Goal: Task Accomplishment & Management: Complete application form

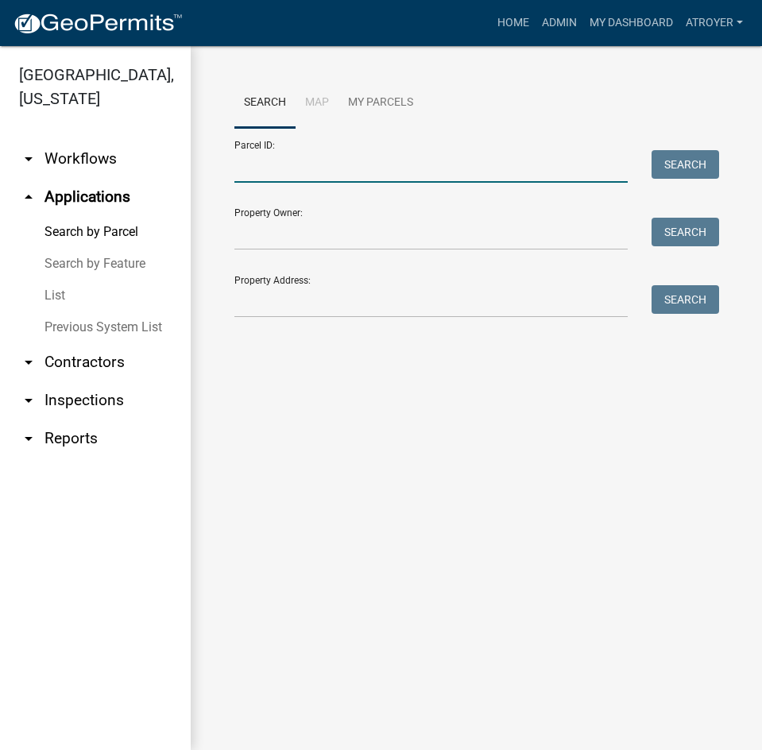
click at [353, 170] on input "Parcel ID:" at bounding box center [430, 166] width 393 height 33
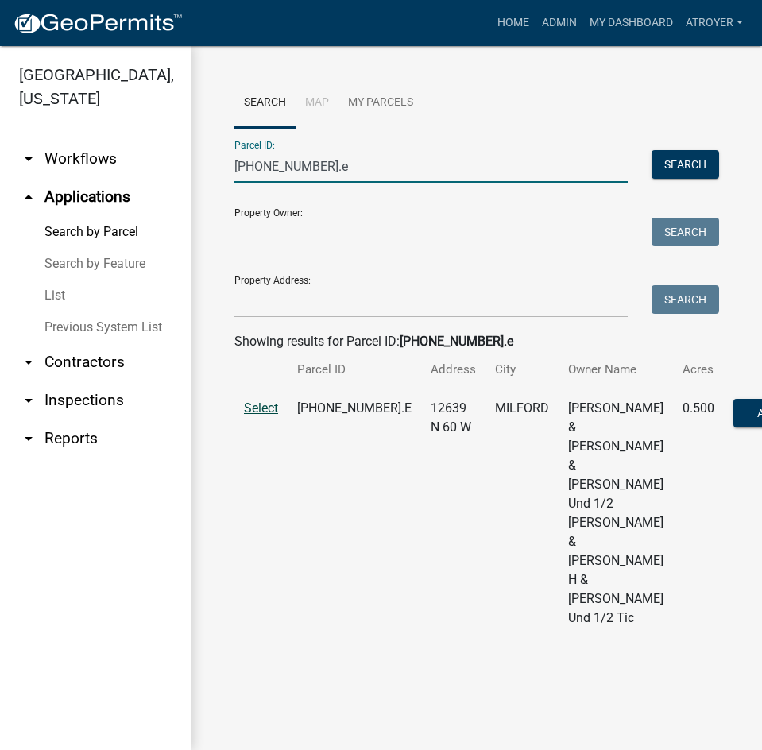
type input "[PHONE_NUMBER].e"
click at [265, 415] on span "Select" at bounding box center [261, 407] width 34 height 15
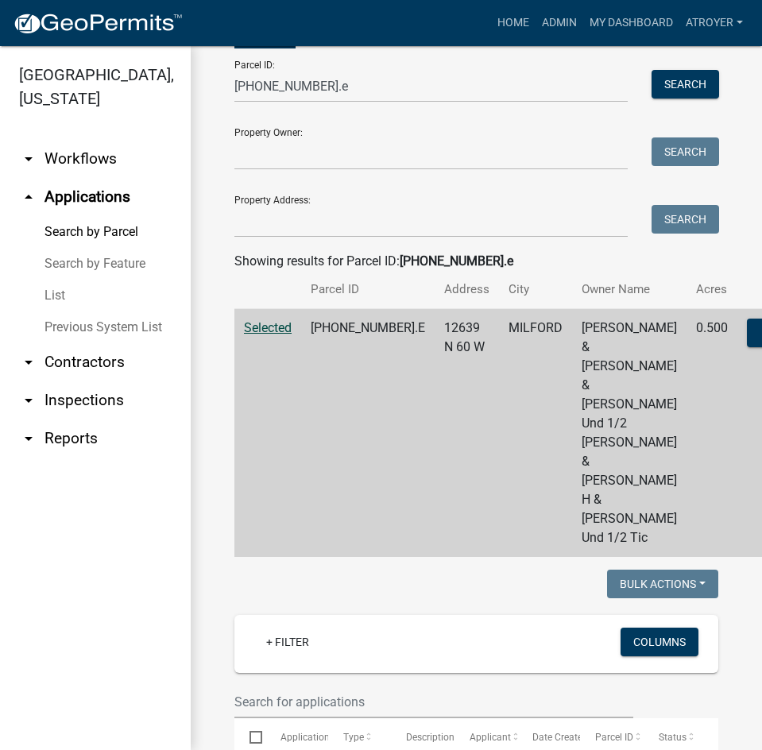
scroll to position [397, 0]
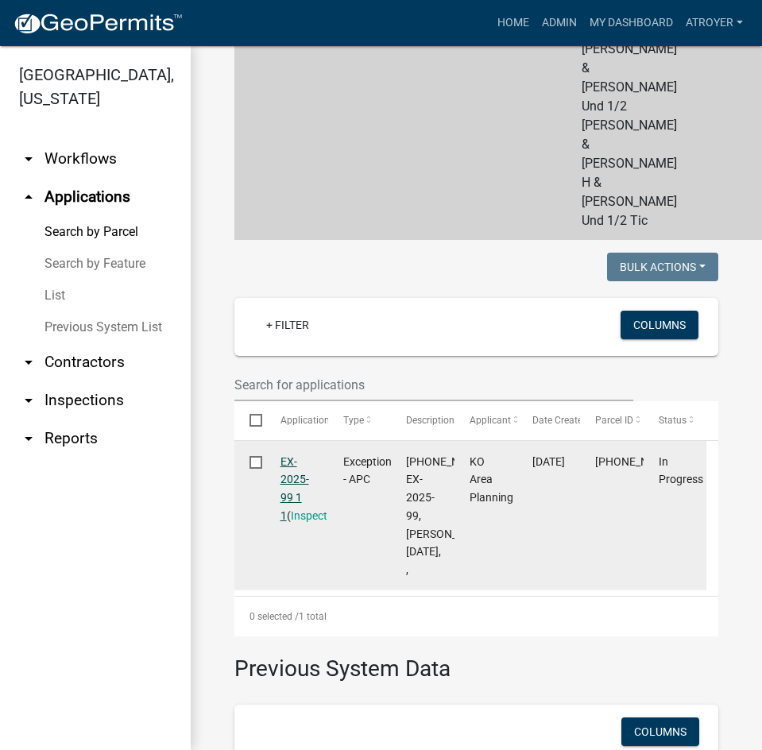
click at [291, 522] on link "EX-2025-99 1 1" at bounding box center [294, 488] width 29 height 67
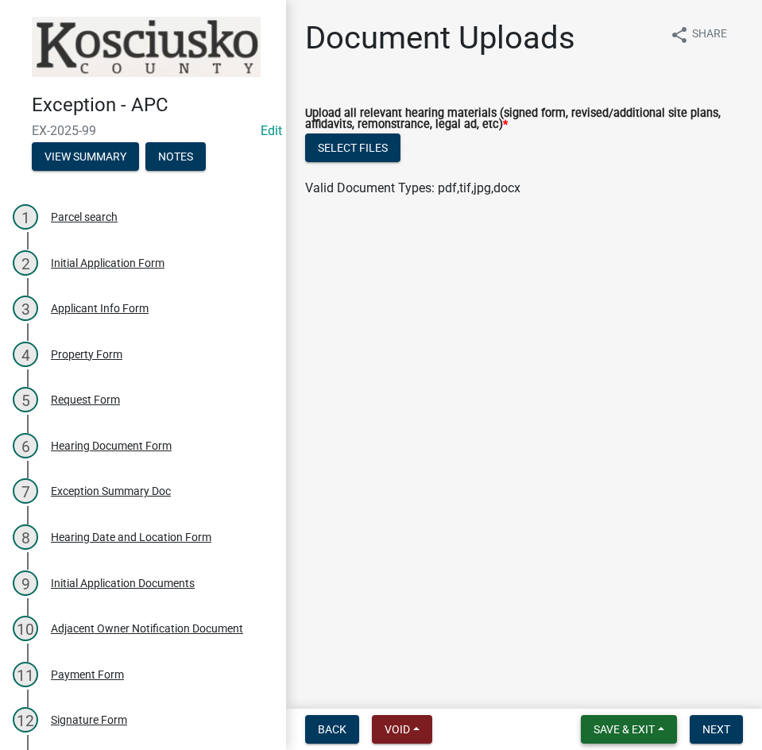
click at [632, 727] on span "Save & Exit" at bounding box center [623, 729] width 61 height 13
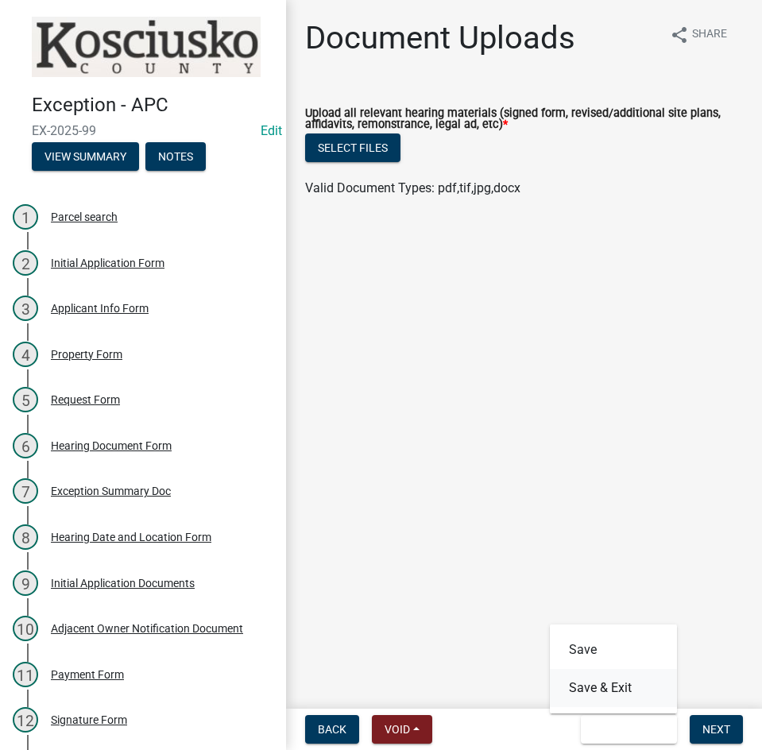
click at [624, 678] on button "Save & Exit" at bounding box center [613, 688] width 127 height 38
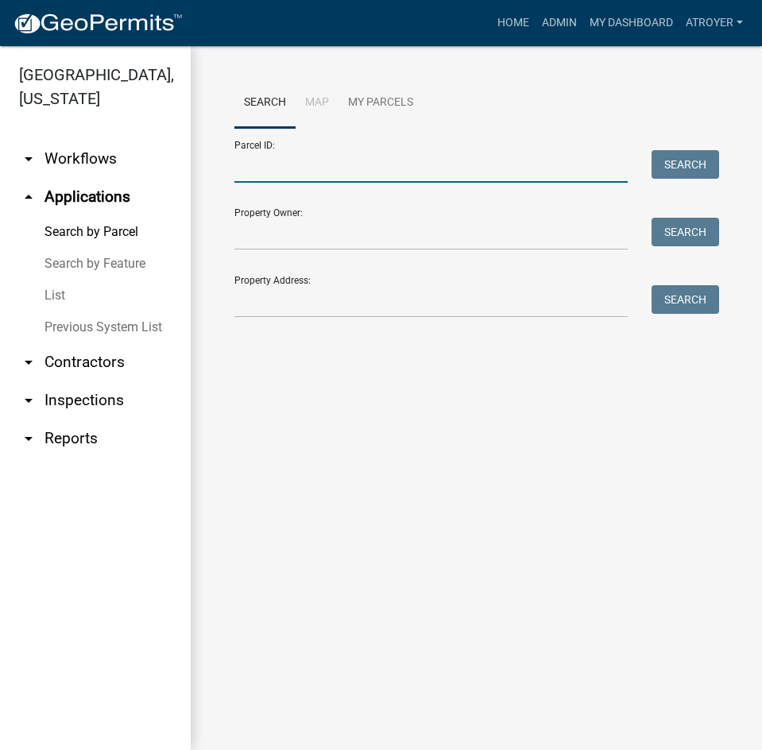
click at [330, 160] on input "Parcel ID:" at bounding box center [430, 166] width 393 height 33
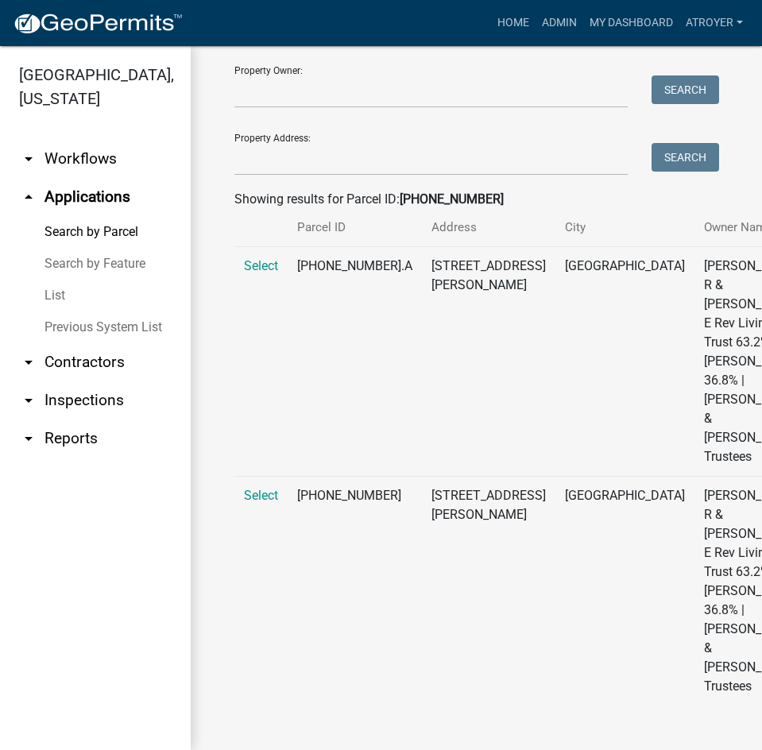
scroll to position [313, 0]
type input "[PHONE_NUMBER]"
click at [257, 488] on span "Select" at bounding box center [261, 495] width 34 height 15
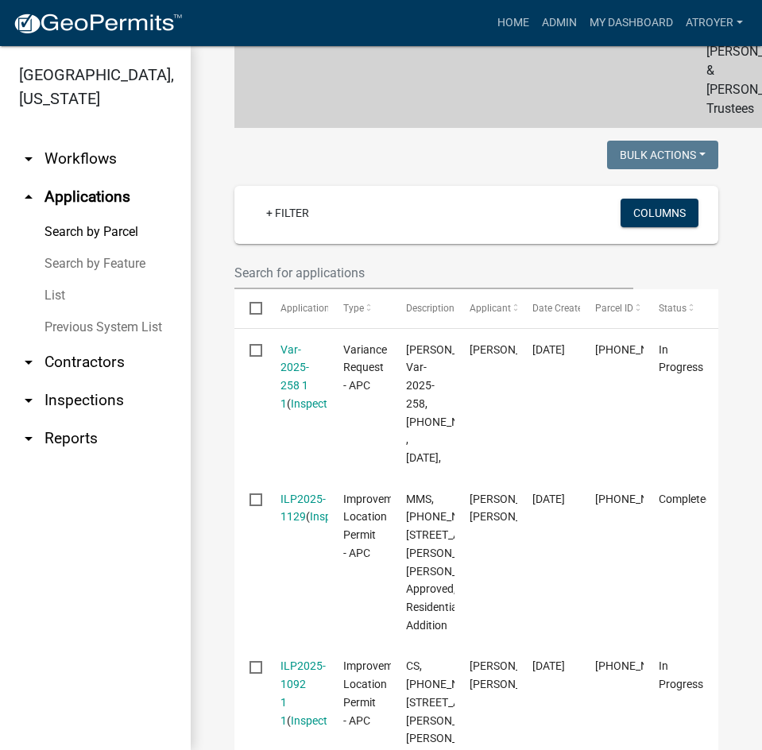
scroll to position [551, 0]
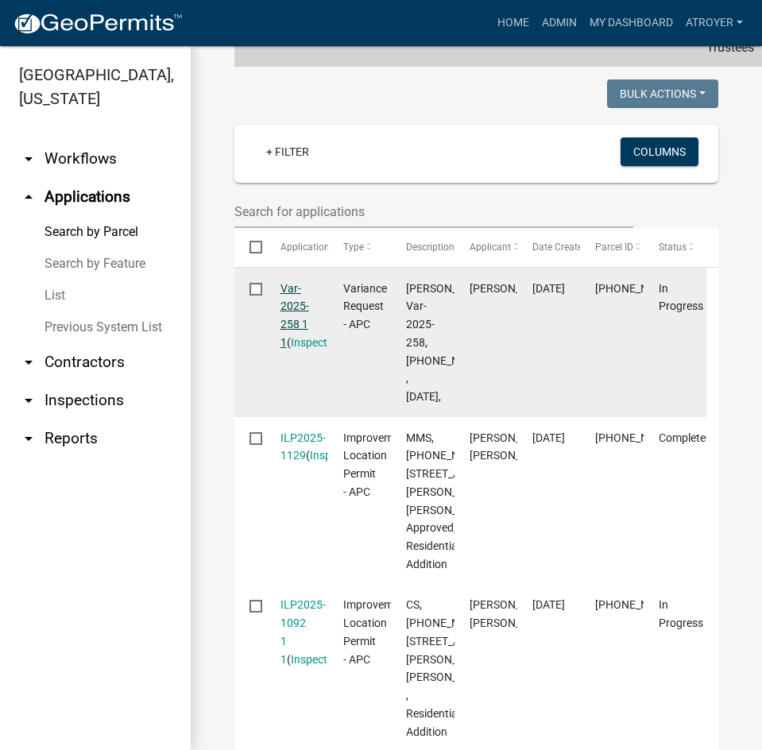
click at [285, 349] on link "Var-2025-258 1 1" at bounding box center [294, 315] width 29 height 67
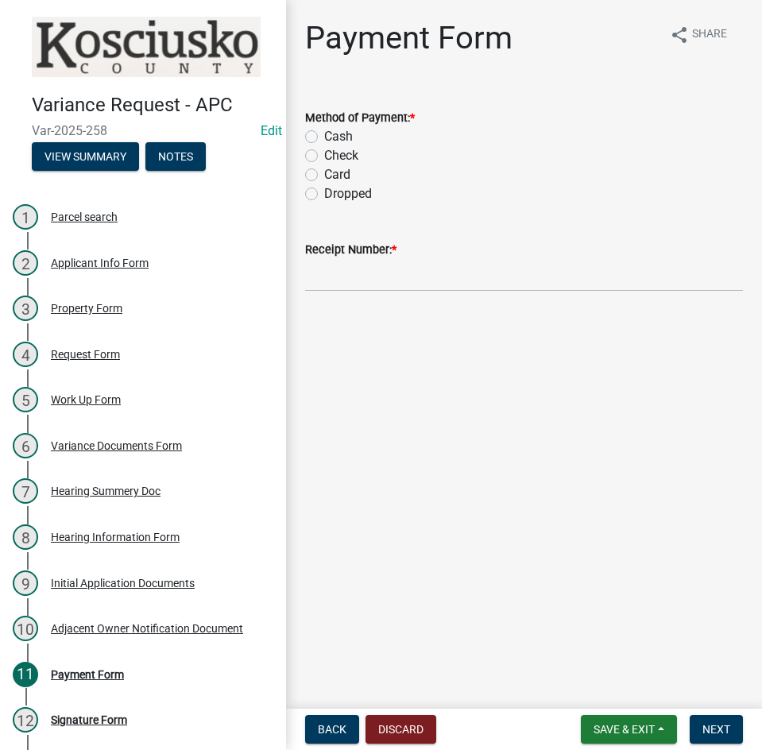
click at [324, 174] on label "Card" at bounding box center [337, 174] width 26 height 19
click at [324, 174] on input "Card" at bounding box center [329, 170] width 10 height 10
radio input "true"
click at [384, 272] on input "Receipt Number: *" at bounding box center [524, 275] width 438 height 33
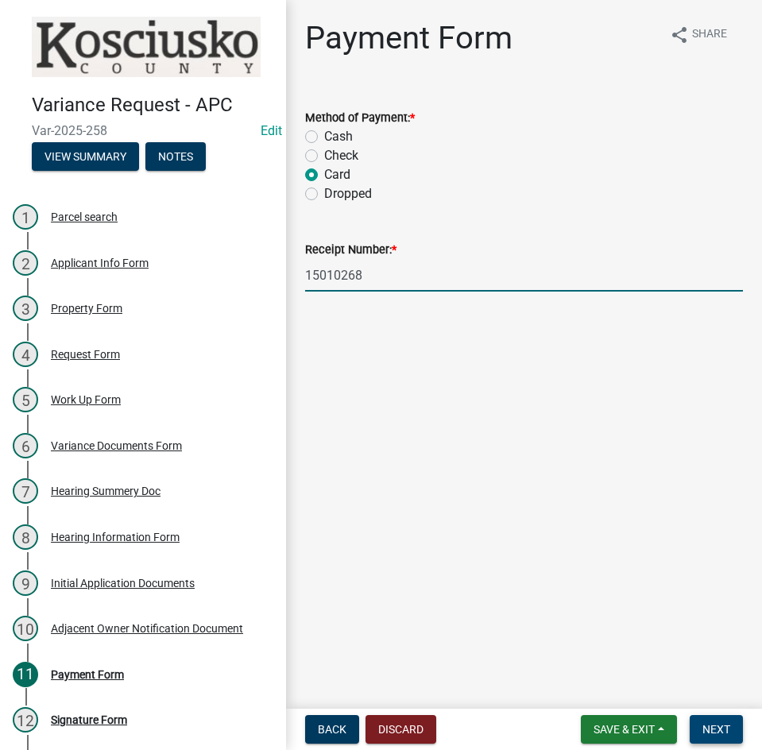
type input "15010268"
click at [717, 726] on span "Next" at bounding box center [716, 729] width 28 height 13
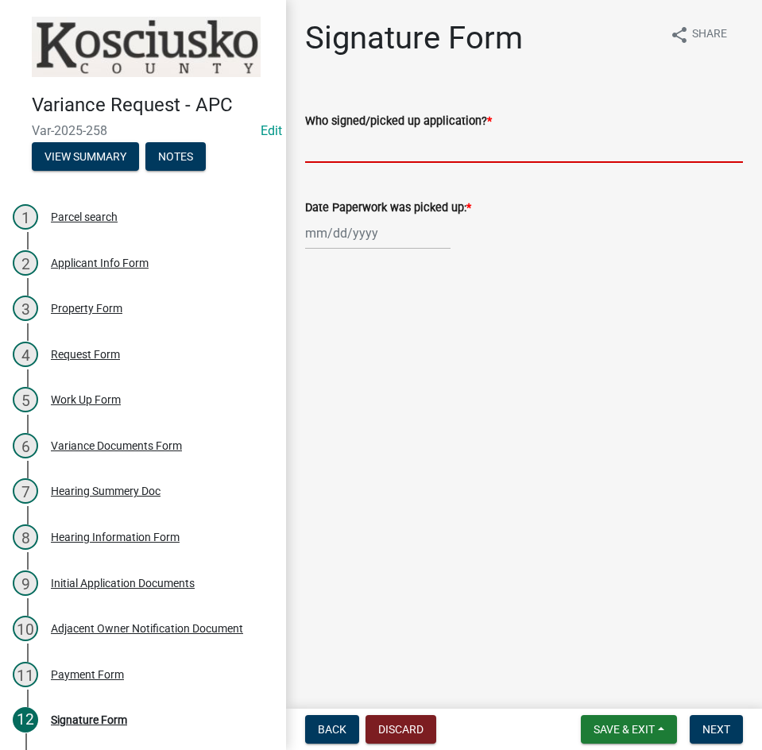
click at [416, 146] on input "Who signed/picked up application? *" at bounding box center [524, 146] width 438 height 33
type input "[PERSON_NAME]"
click at [329, 238] on div at bounding box center [377, 233] width 145 height 33
select select "9"
select select "2025"
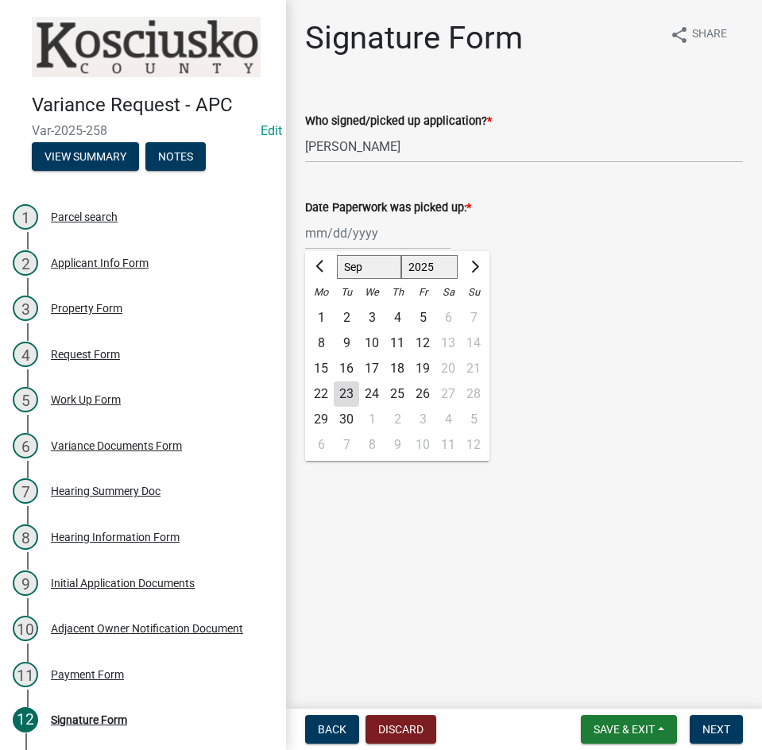
click at [317, 396] on div "22" at bounding box center [320, 393] width 25 height 25
type input "[DATE]"
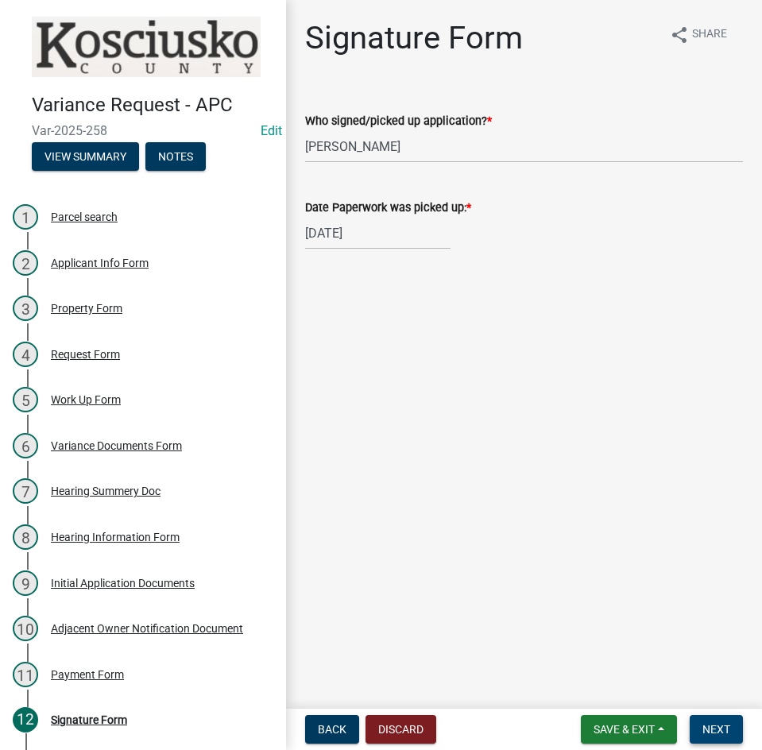
click at [717, 723] on span "Next" at bounding box center [716, 729] width 28 height 13
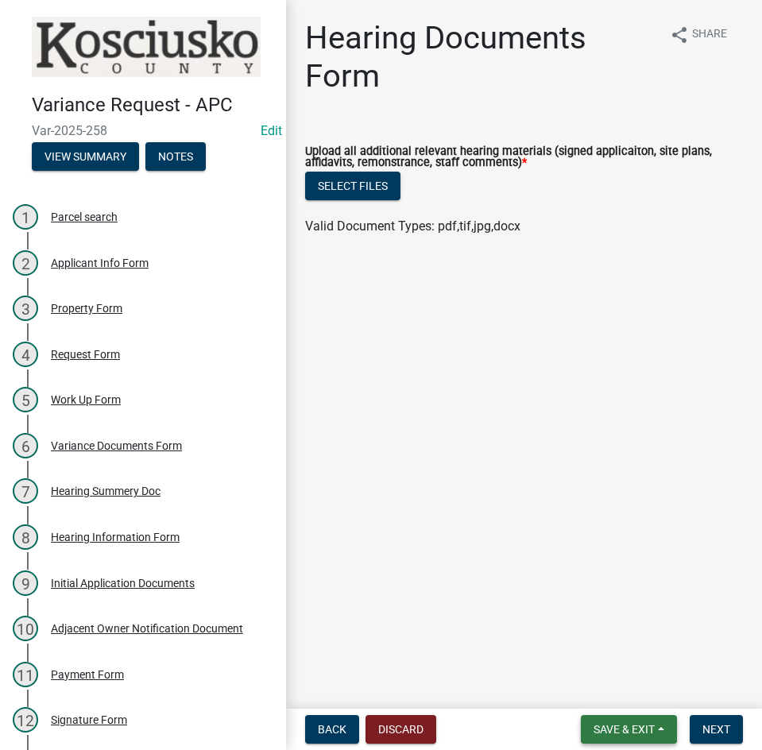
click at [609, 728] on span "Save & Exit" at bounding box center [623, 729] width 61 height 13
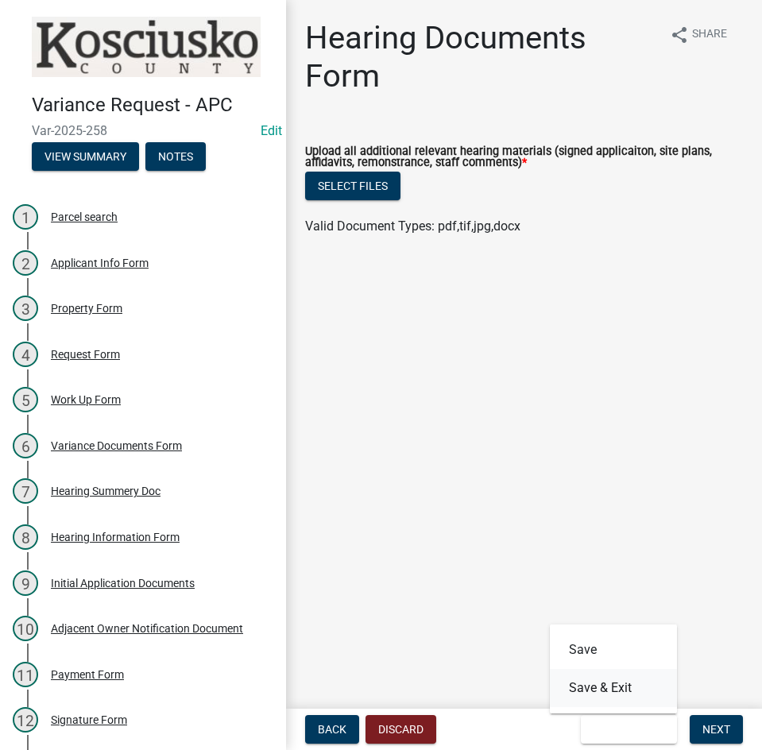
click at [578, 683] on button "Save & Exit" at bounding box center [613, 688] width 127 height 38
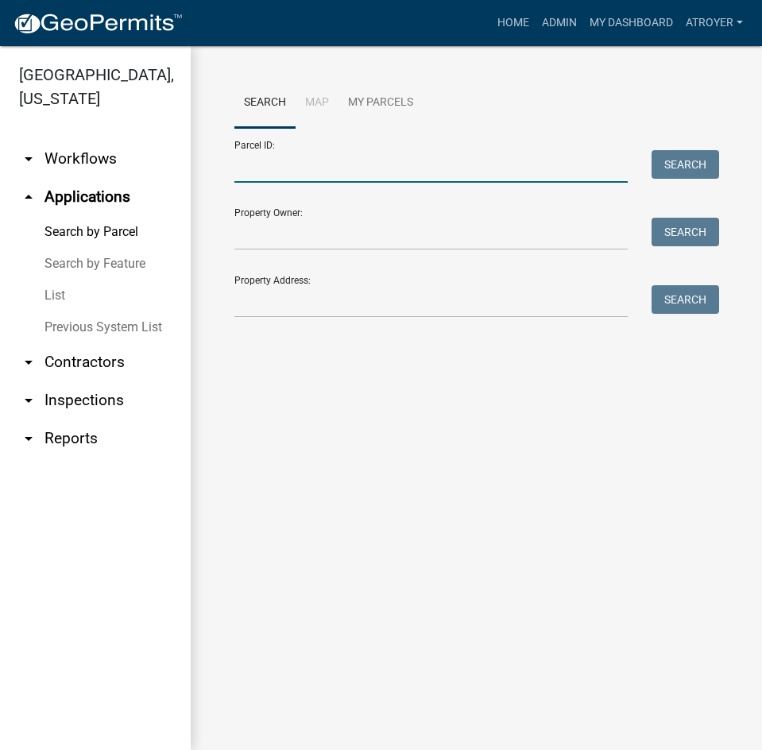
click at [349, 173] on input "Parcel ID:" at bounding box center [430, 166] width 393 height 33
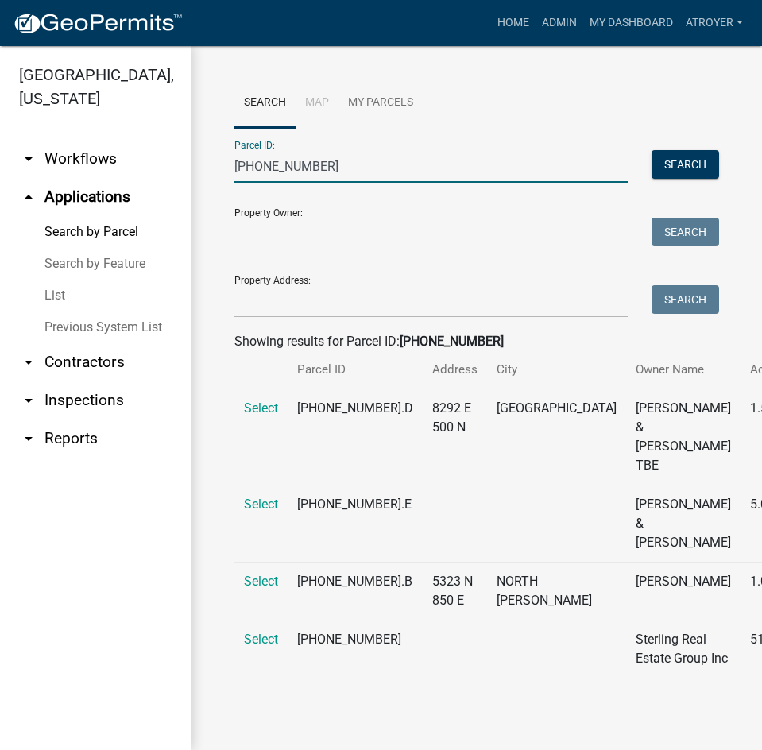
scroll to position [86, 0]
type input "[PHONE_NUMBER]"
click at [260, 632] on span "Select" at bounding box center [261, 639] width 34 height 15
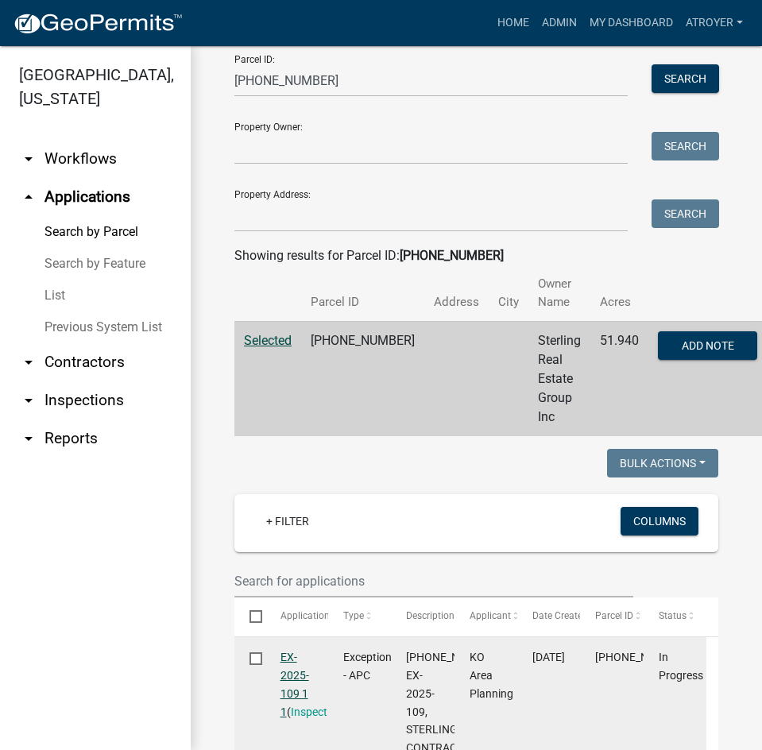
click at [285, 655] on link "EX-2025-109 1 1" at bounding box center [294, 684] width 29 height 67
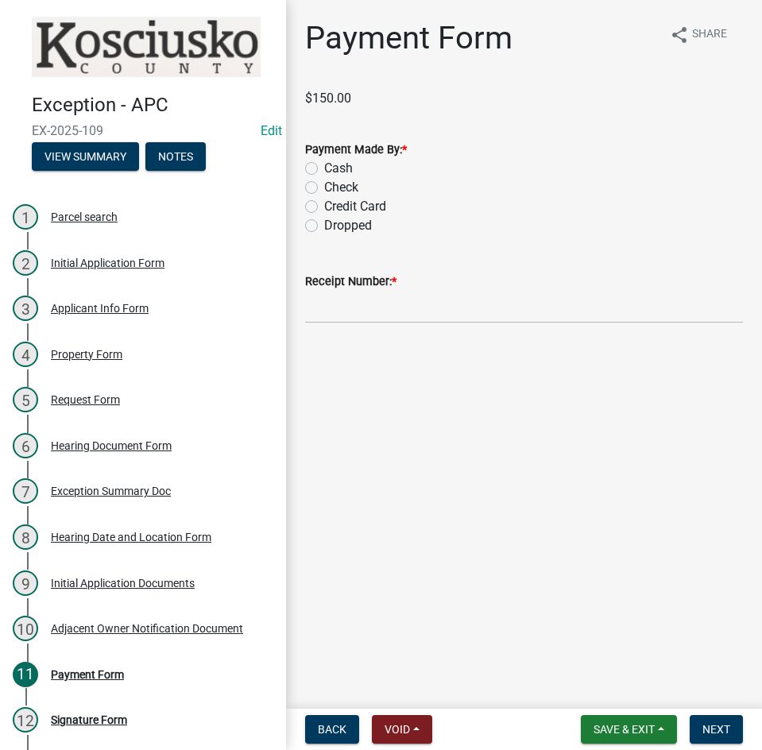
click at [324, 186] on label "Check" at bounding box center [341, 187] width 34 height 19
click at [324, 186] on input "Check" at bounding box center [329, 183] width 10 height 10
radio input "true"
click at [418, 306] on input "Receipt Number: *" at bounding box center [524, 307] width 438 height 33
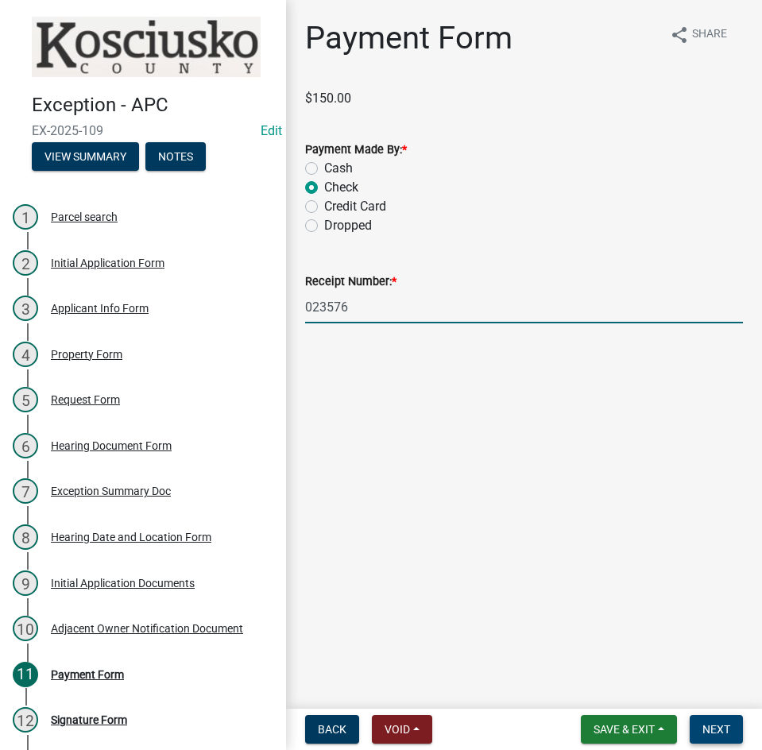
type input "023576"
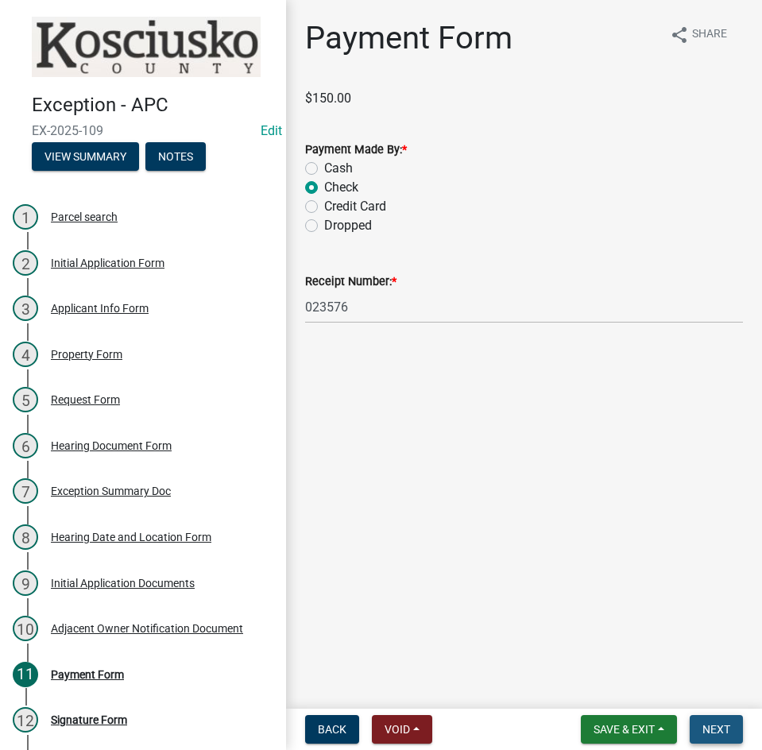
click at [718, 723] on span "Next" at bounding box center [716, 729] width 28 height 13
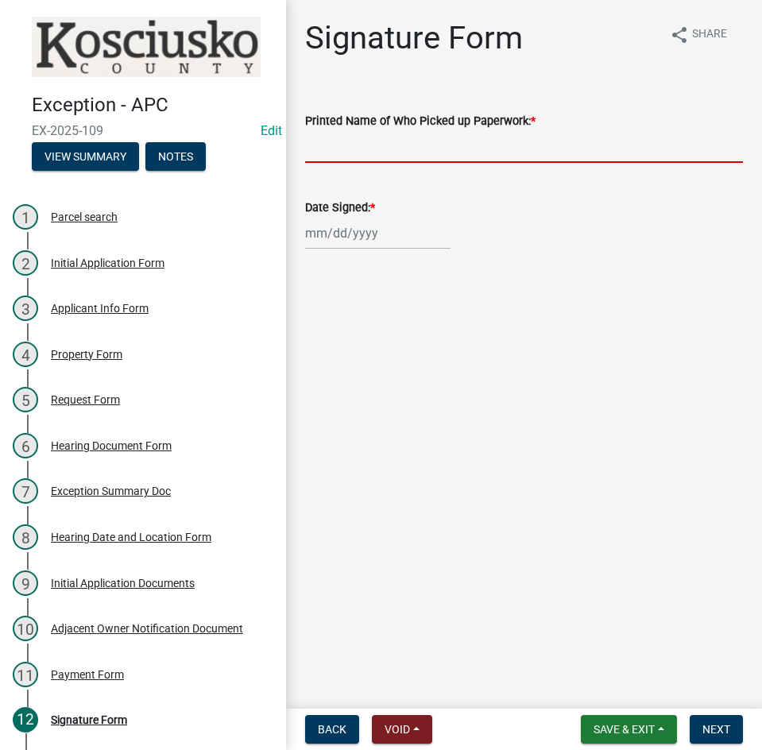
click at [388, 153] on input "Printed Name of Who Picked up Paperwork: *" at bounding box center [524, 146] width 438 height 33
type input "[PERSON_NAME]"
click at [314, 237] on div at bounding box center [377, 233] width 145 height 33
select select "9"
select select "2025"
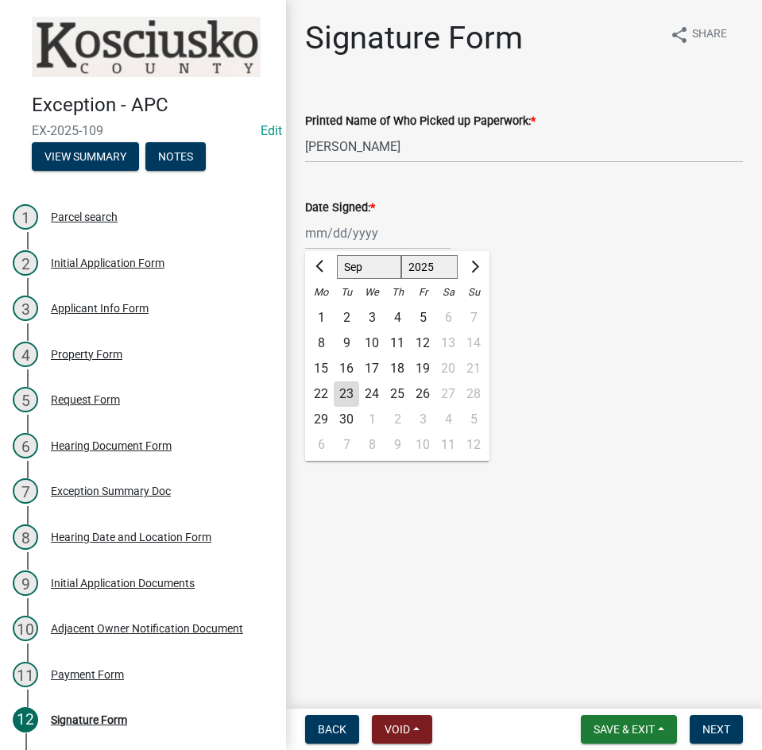
click at [317, 391] on div "22" at bounding box center [320, 393] width 25 height 25
type input "[DATE]"
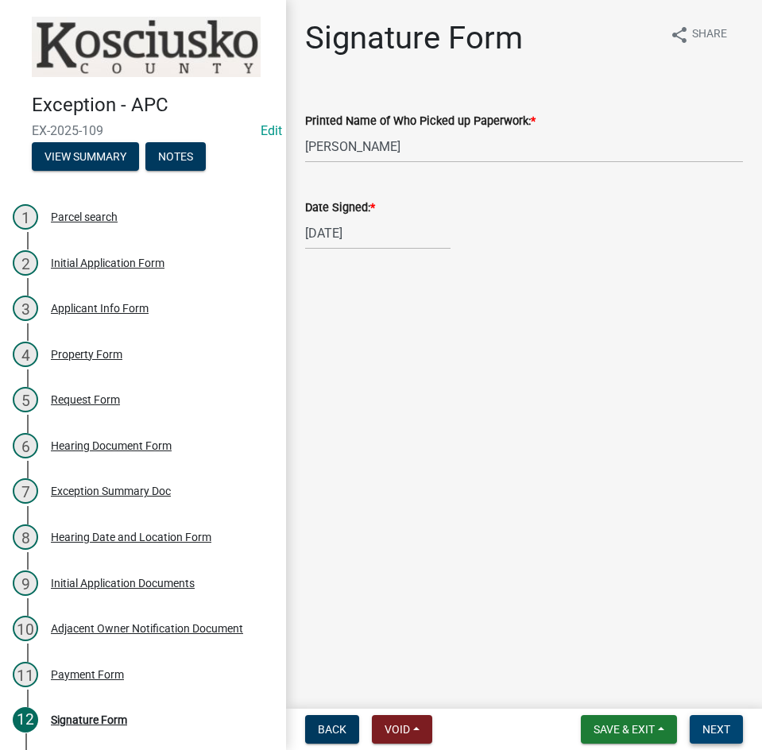
click at [722, 725] on span "Next" at bounding box center [716, 729] width 28 height 13
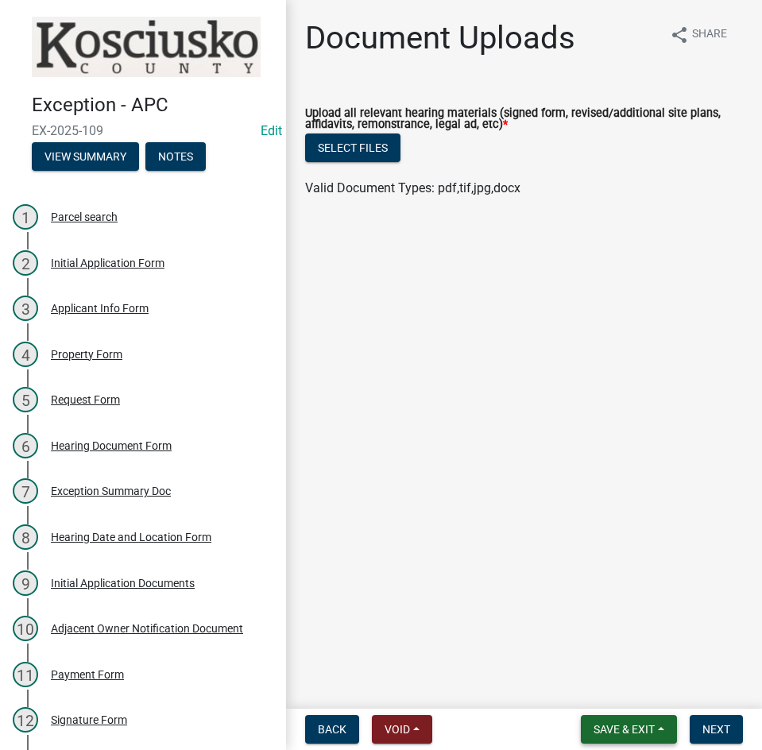
click at [595, 724] on span "Save & Exit" at bounding box center [623, 729] width 61 height 13
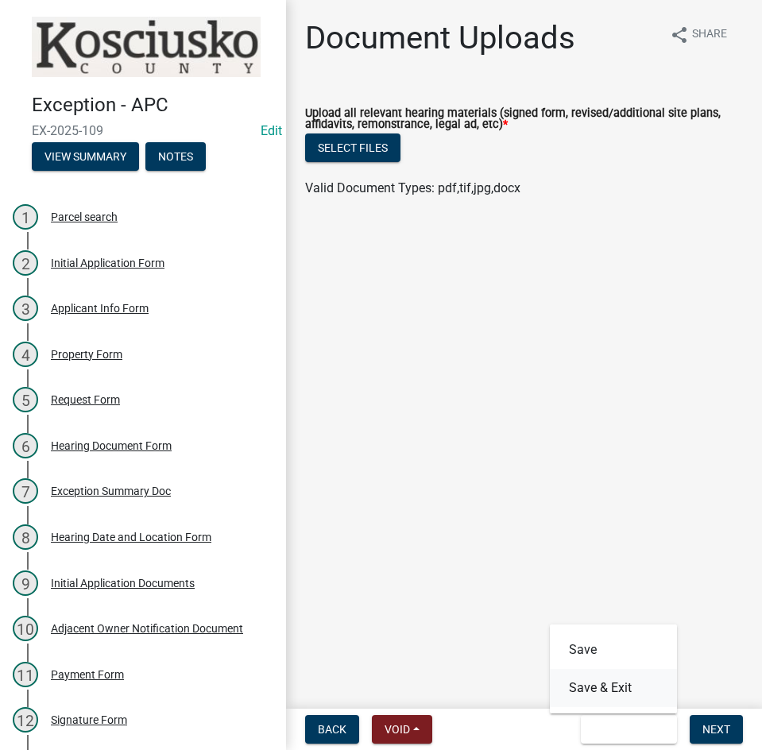
click at [617, 686] on button "Save & Exit" at bounding box center [613, 688] width 127 height 38
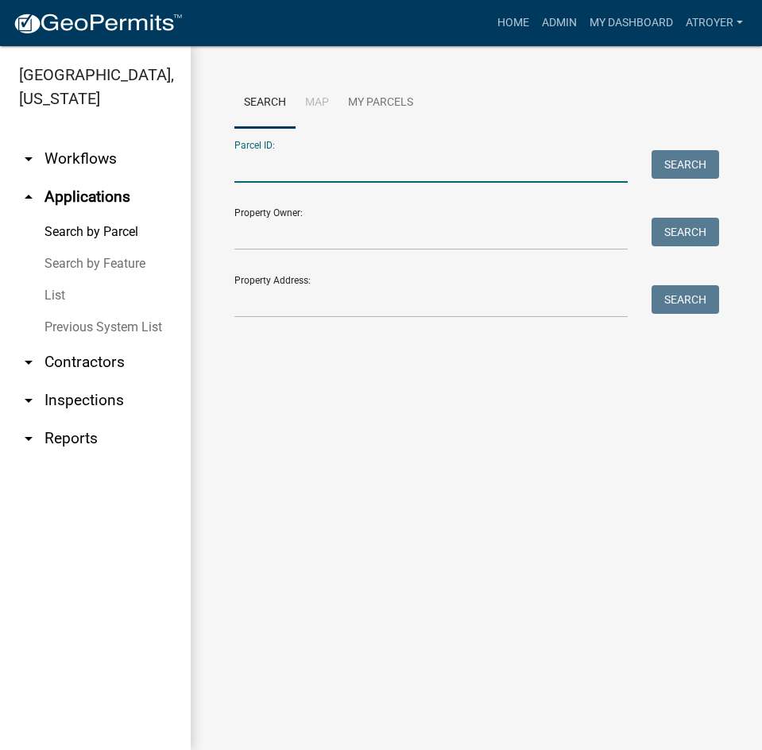
click at [358, 170] on input "Parcel ID:" at bounding box center [430, 166] width 393 height 33
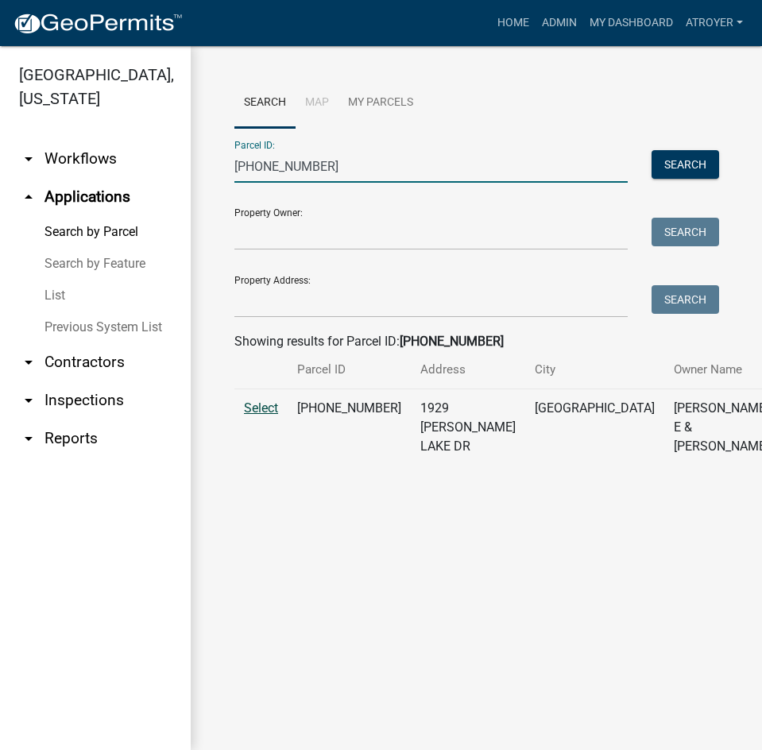
type input "[PHONE_NUMBER]"
click at [257, 415] on span "Select" at bounding box center [261, 407] width 34 height 15
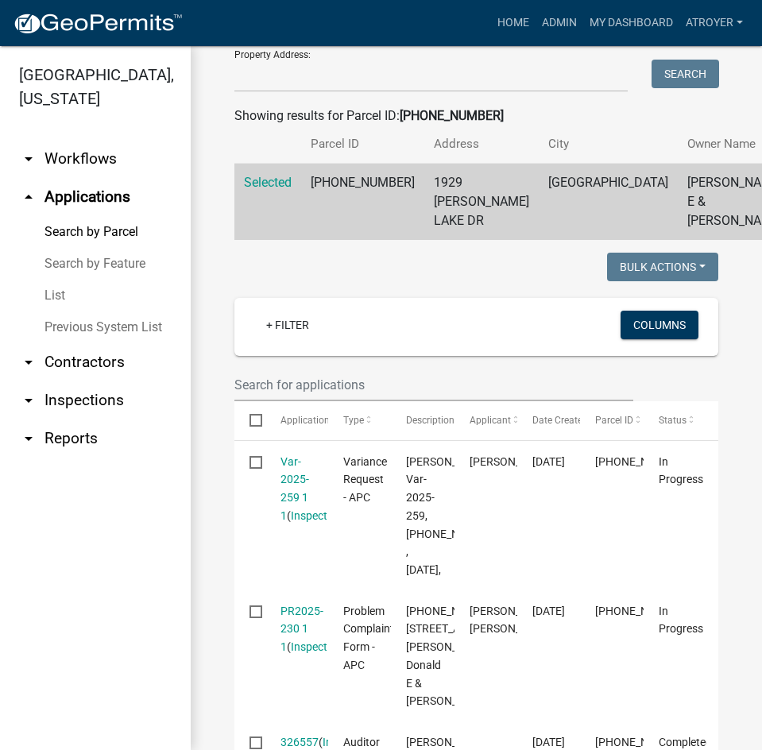
scroll to position [238, 0]
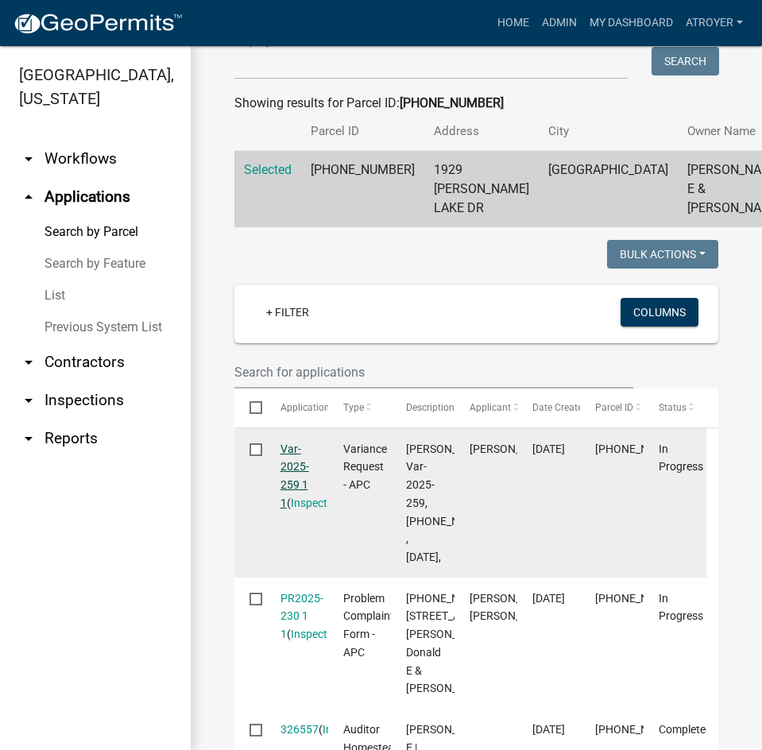
click at [292, 502] on link "Var-2025-259 1 1" at bounding box center [294, 475] width 29 height 67
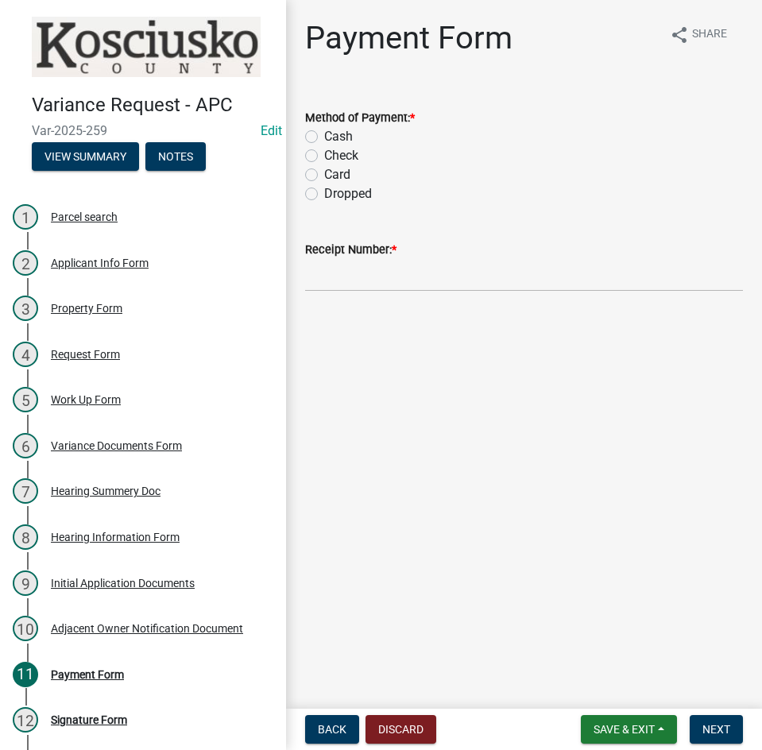
click at [324, 173] on label "Card" at bounding box center [337, 174] width 26 height 19
click at [324, 173] on input "Card" at bounding box center [329, 170] width 10 height 10
radio input "true"
click at [381, 283] on input "Receipt Number: *" at bounding box center [524, 275] width 438 height 33
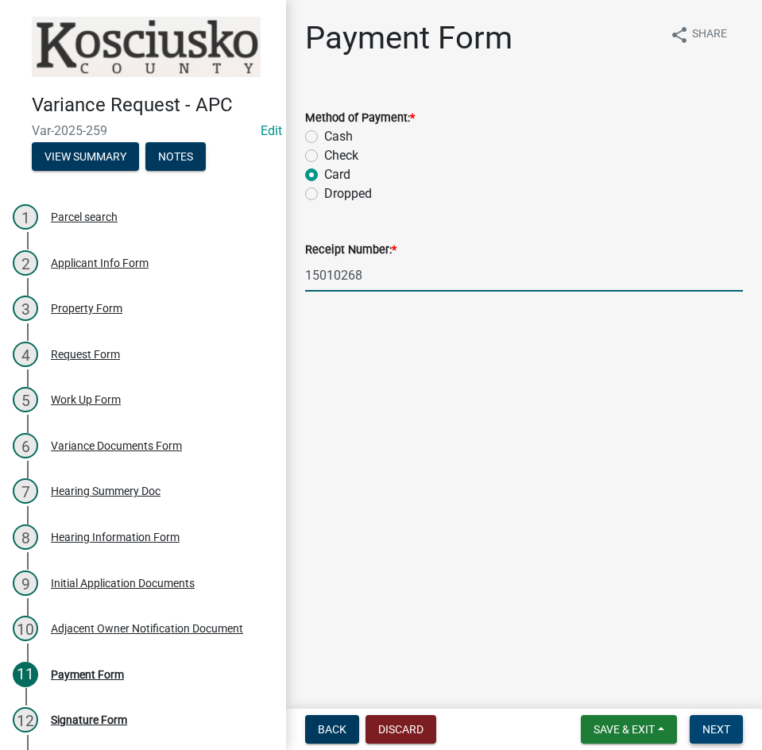
type input "15010268"
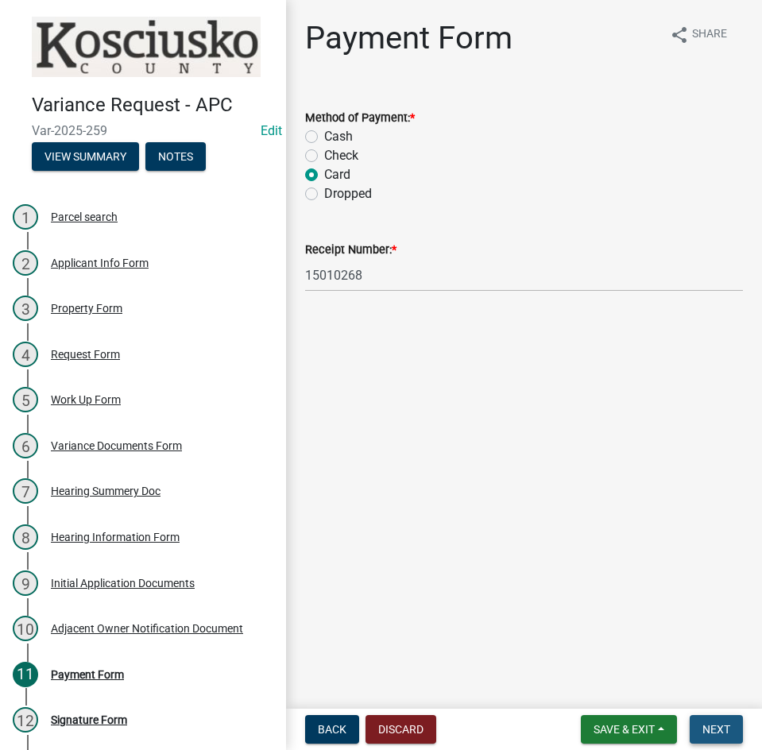
click at [703, 728] on span "Next" at bounding box center [716, 729] width 28 height 13
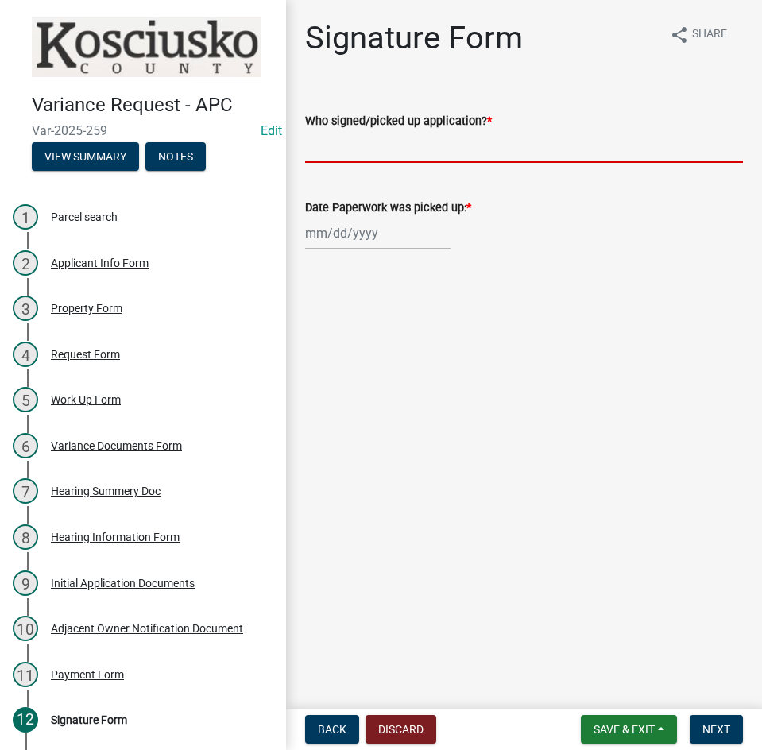
click at [476, 148] on input "Who signed/picked up application? *" at bounding box center [524, 146] width 438 height 33
type input "[PERSON_NAME]"
click at [307, 236] on div at bounding box center [377, 233] width 145 height 33
select select "9"
select select "2025"
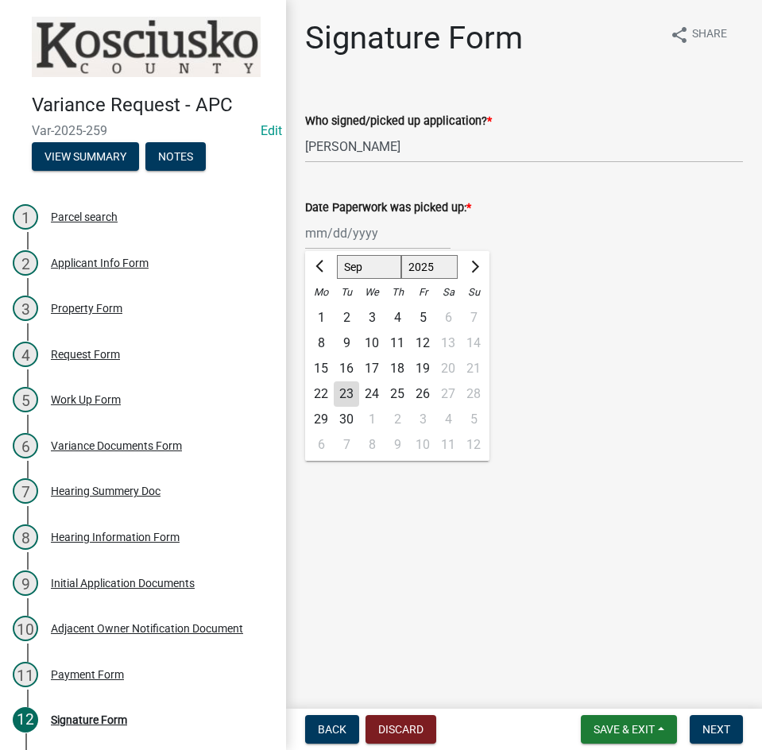
click at [323, 391] on div "22" at bounding box center [320, 393] width 25 height 25
type input "[DATE]"
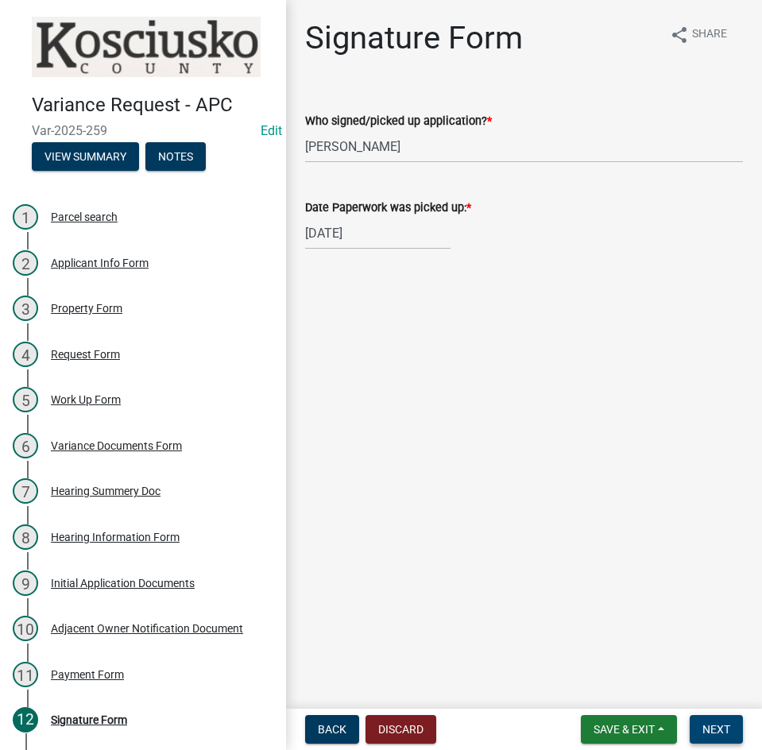
click at [717, 727] on span "Next" at bounding box center [716, 729] width 28 height 13
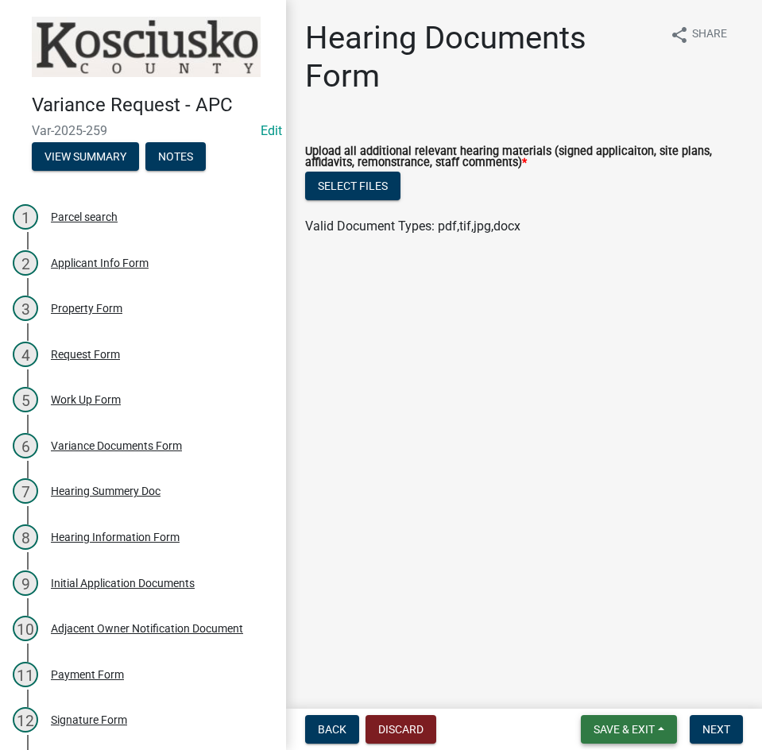
click at [630, 726] on span "Save & Exit" at bounding box center [623, 729] width 61 height 13
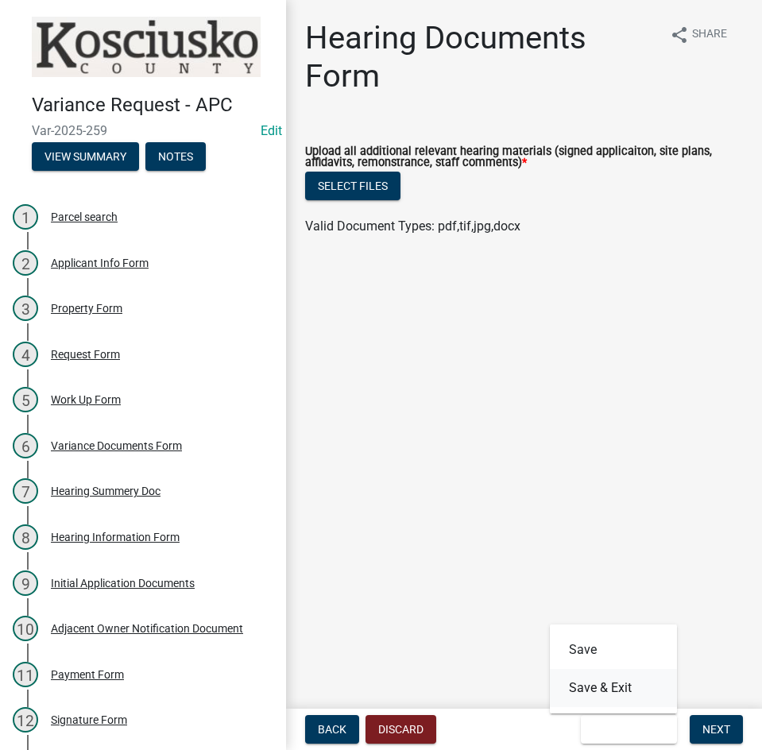
click at [622, 692] on button "Save & Exit" at bounding box center [613, 688] width 127 height 38
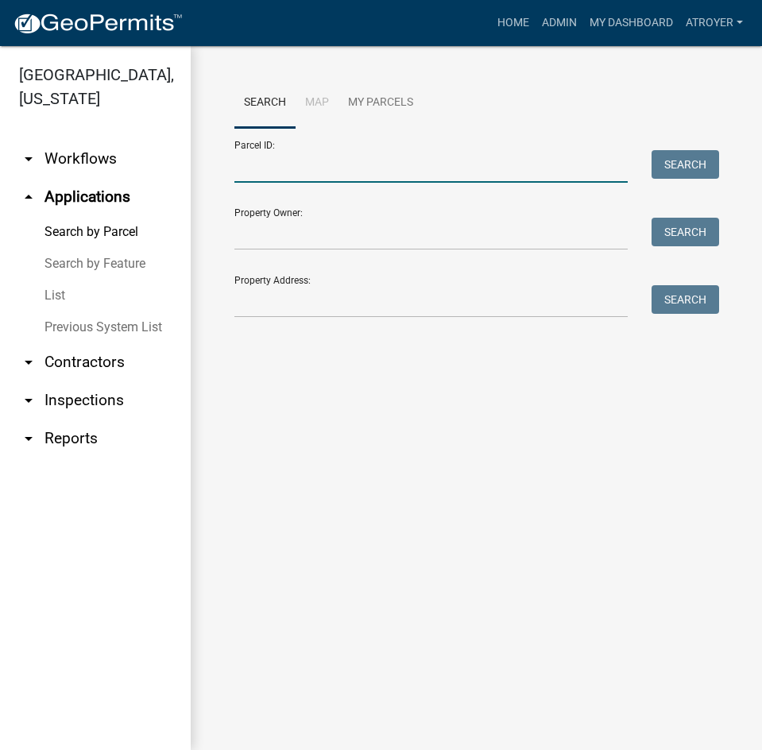
click at [330, 175] on input "Parcel ID:" at bounding box center [430, 166] width 393 height 33
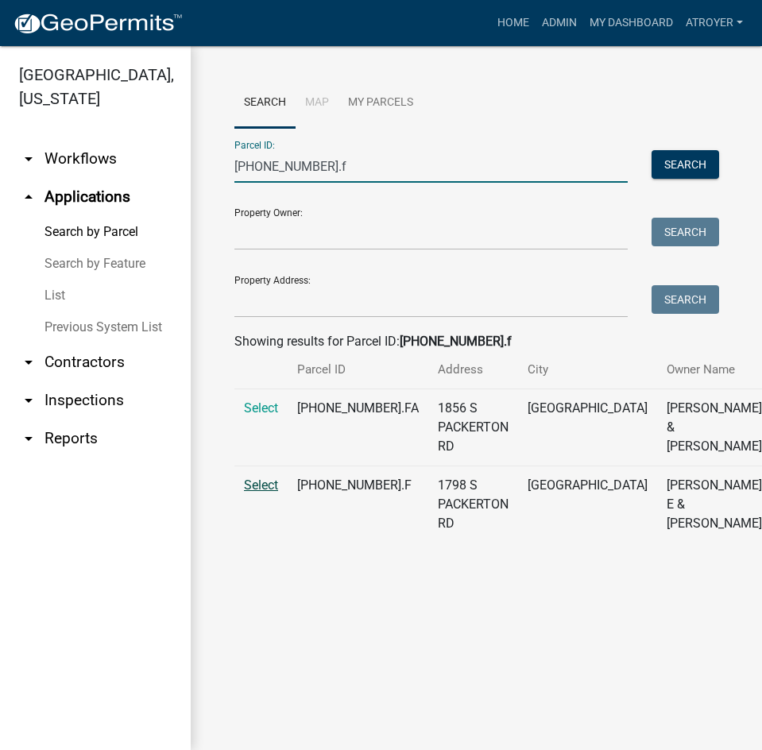
type input "[PHONE_NUMBER].f"
click at [270, 493] on span "Select" at bounding box center [261, 484] width 34 height 15
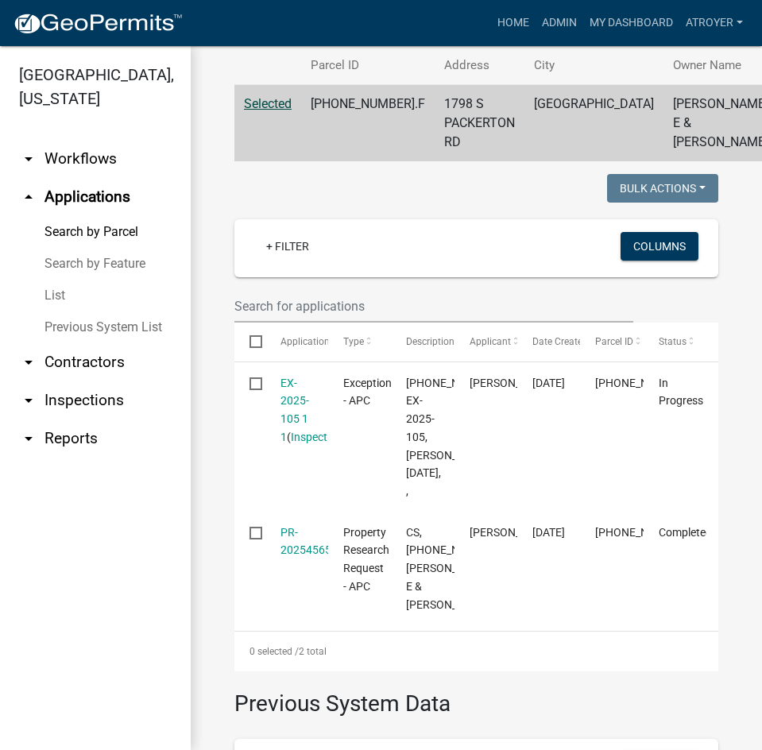
scroll to position [318, 0]
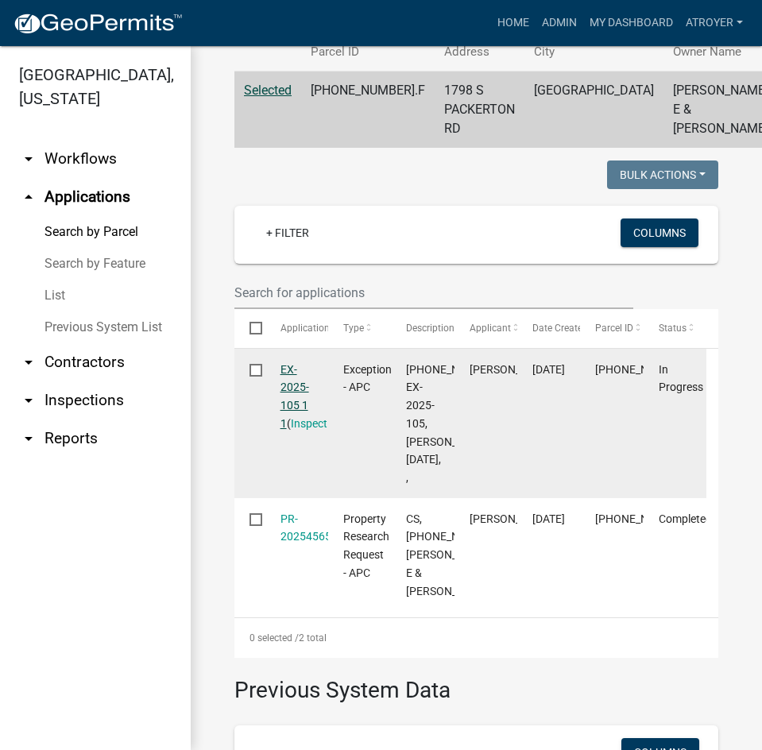
click at [287, 427] on link "EX-2025-105 1 1" at bounding box center [294, 396] width 29 height 67
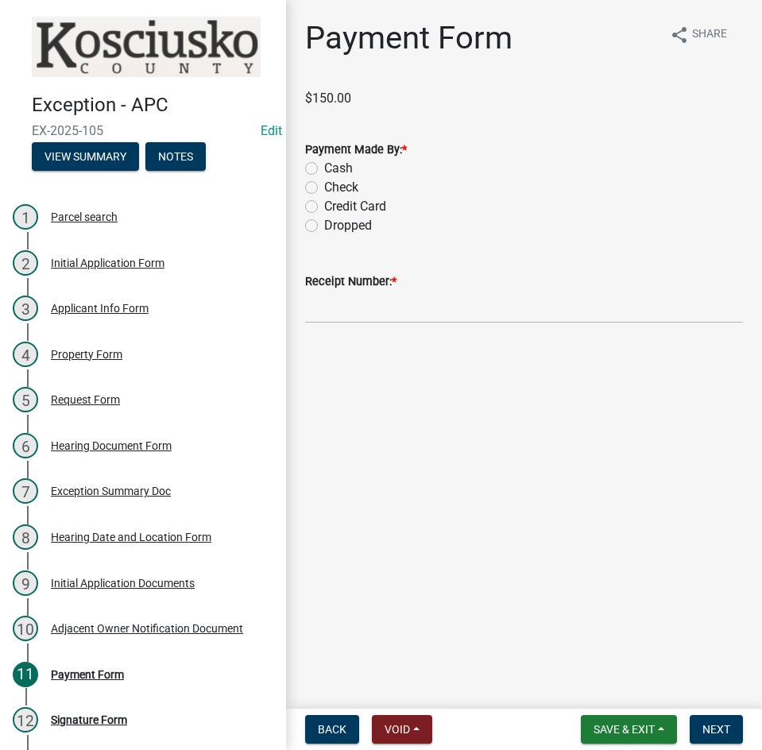
click at [324, 207] on label "Credit Card" at bounding box center [355, 206] width 62 height 19
click at [324, 207] on input "Credit Card" at bounding box center [329, 202] width 10 height 10
radio input "true"
click at [354, 301] on input "Receipt Number: *" at bounding box center [524, 307] width 438 height 33
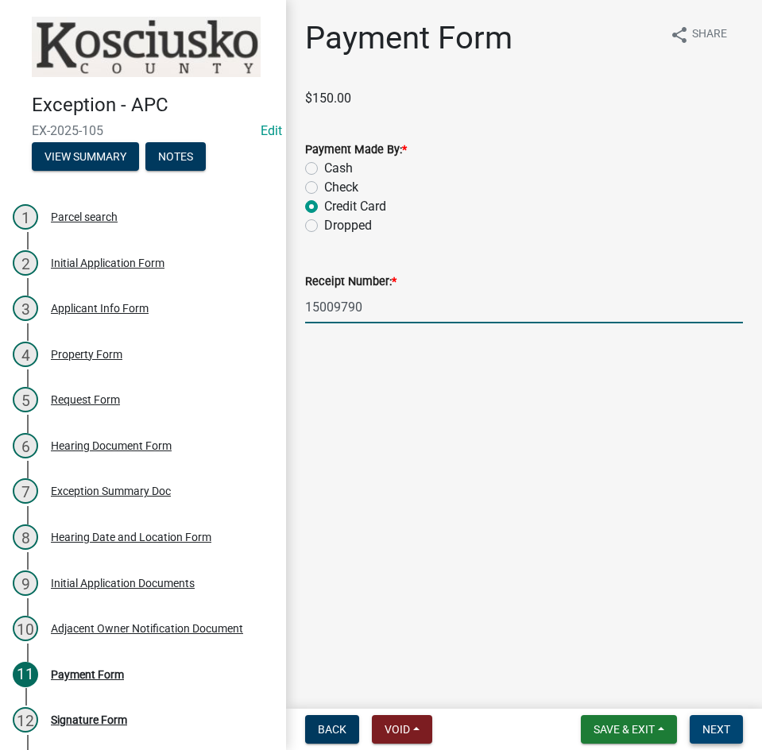
type input "15009790"
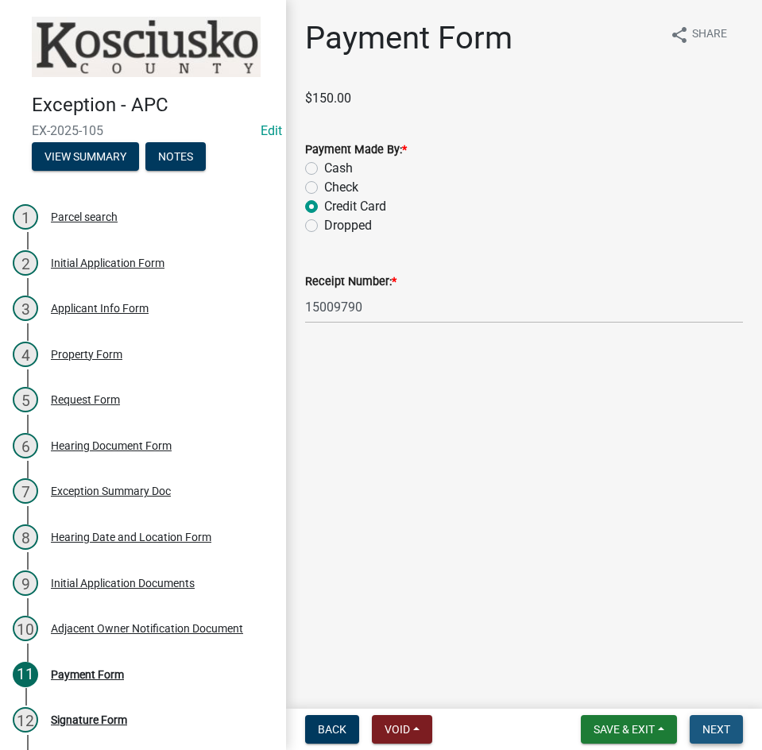
click at [732, 723] on button "Next" at bounding box center [716, 729] width 53 height 29
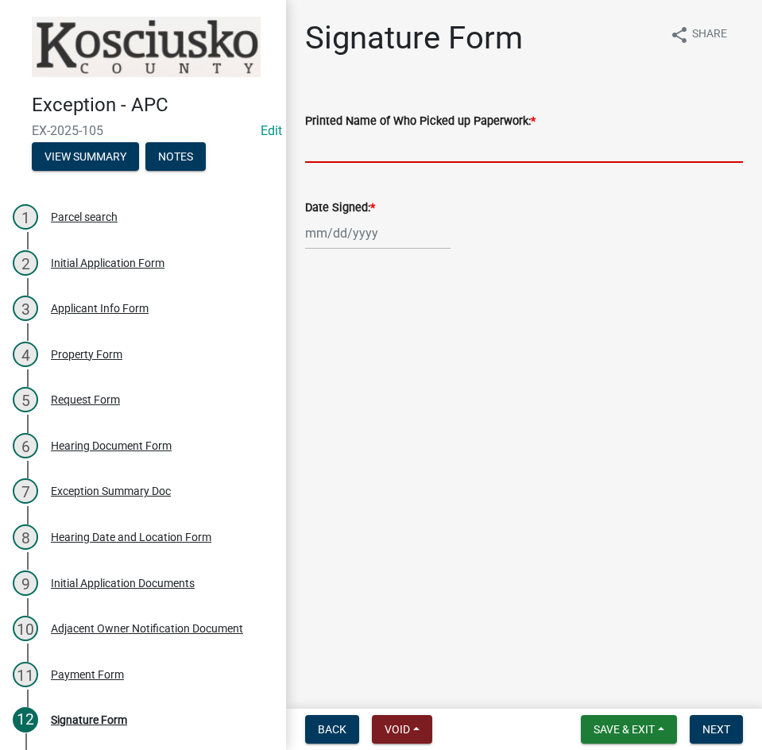
click at [442, 156] on input "Printed Name of Who Picked up Paperwork: *" at bounding box center [524, 146] width 438 height 33
type input "[PERSON_NAME]"
click at [315, 242] on div at bounding box center [377, 233] width 145 height 33
select select "9"
select select "2025"
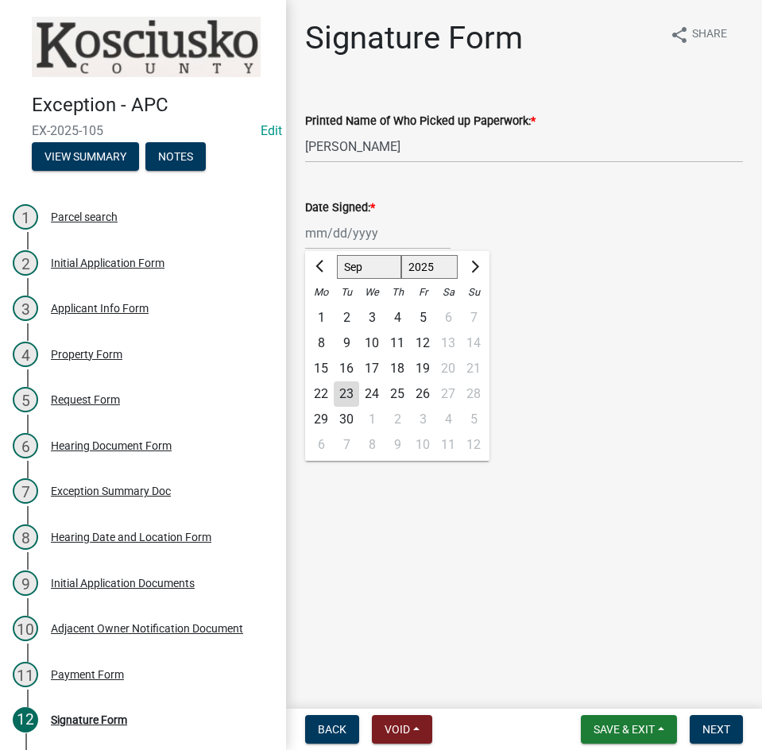
click at [317, 389] on div "22" at bounding box center [320, 393] width 25 height 25
type input "[DATE]"
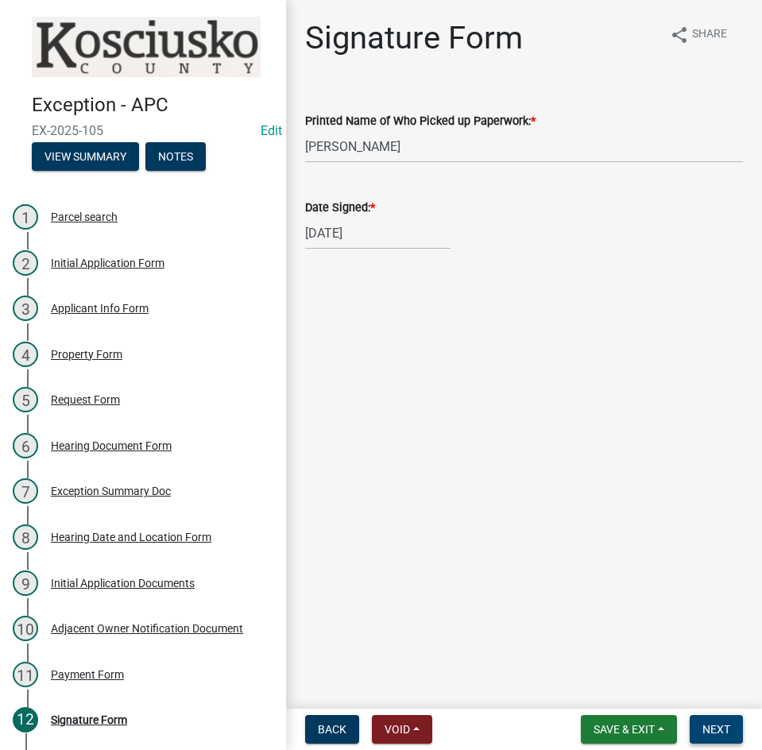
click at [724, 728] on span "Next" at bounding box center [716, 729] width 28 height 13
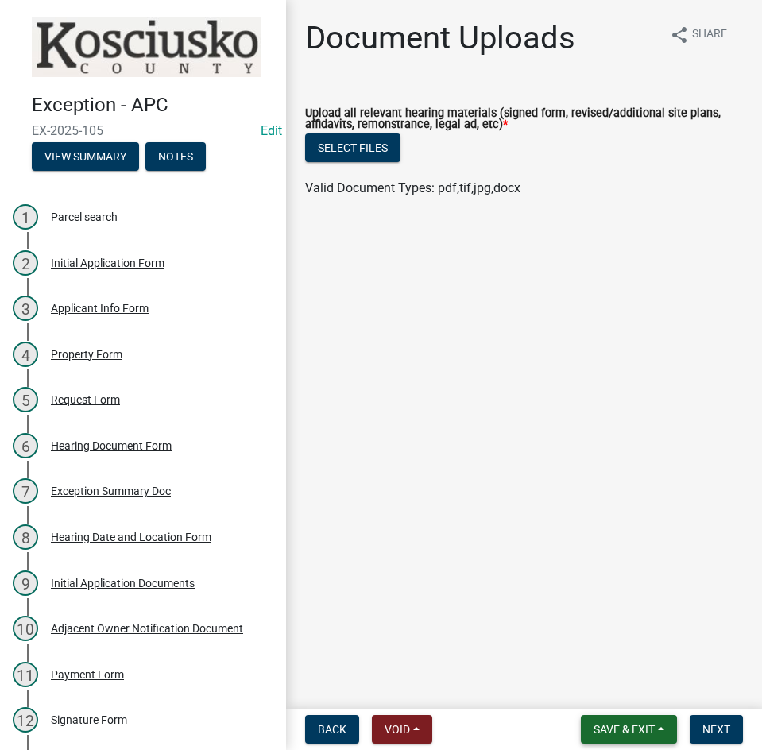
click at [607, 724] on span "Save & Exit" at bounding box center [623, 729] width 61 height 13
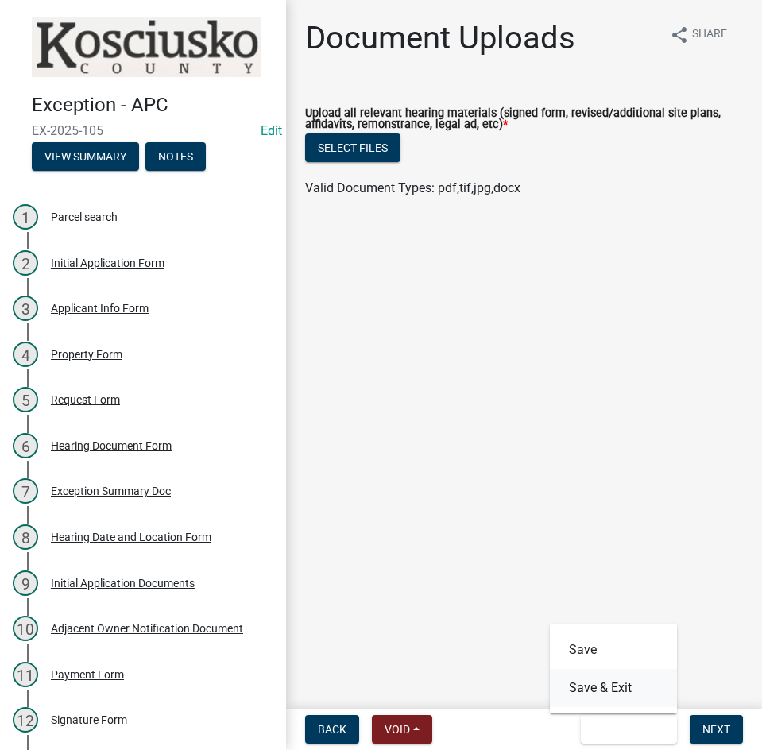
click at [607, 690] on button "Save & Exit" at bounding box center [613, 688] width 127 height 38
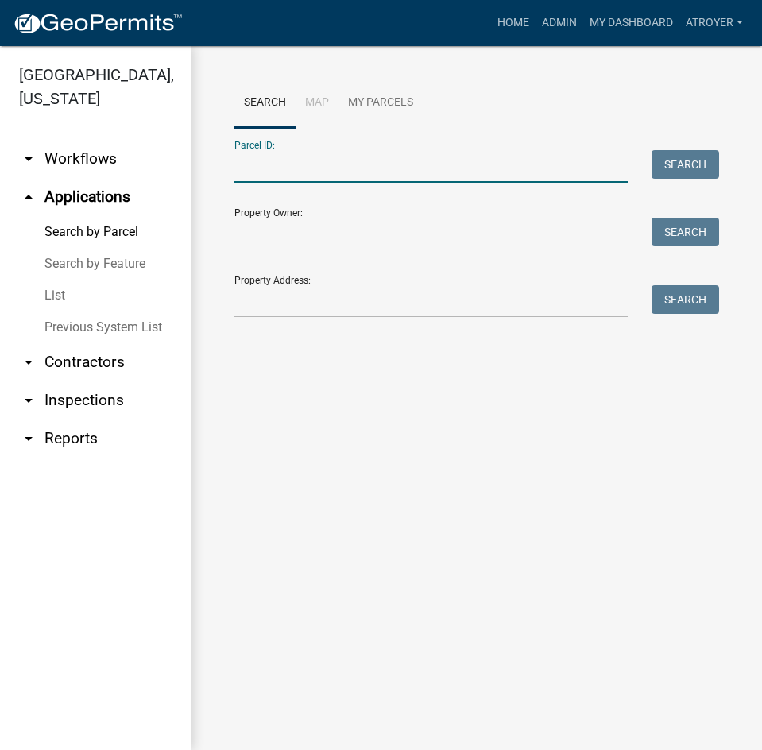
click at [324, 172] on input "Parcel ID:" at bounding box center [430, 166] width 393 height 33
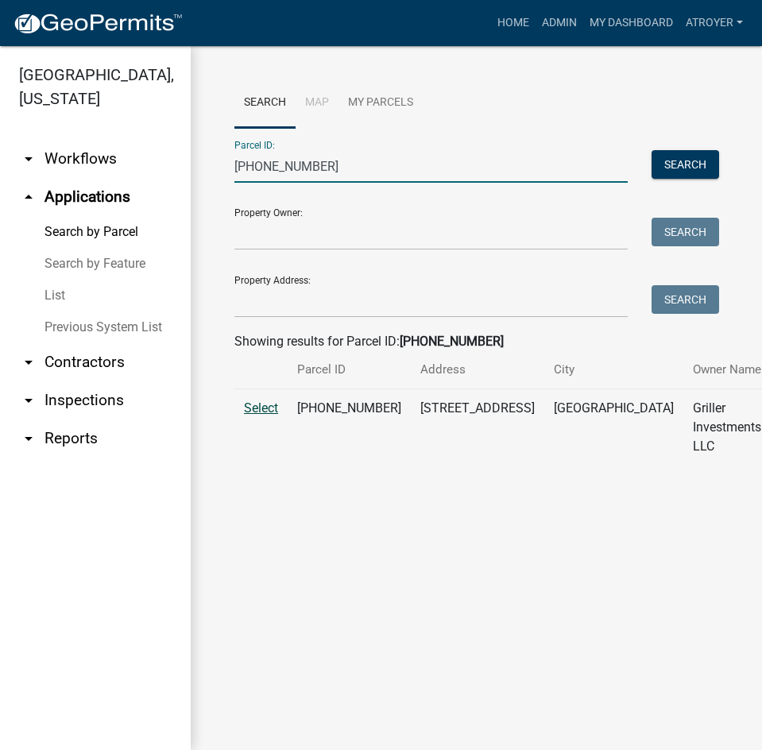
type input "[PHONE_NUMBER]"
click at [267, 415] on span "Select" at bounding box center [261, 407] width 34 height 15
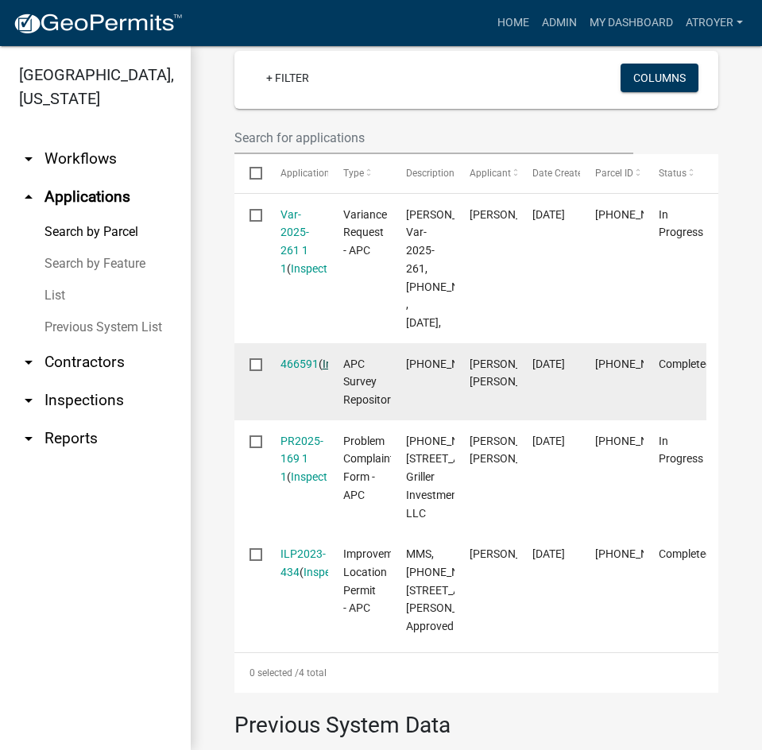
scroll to position [477, 0]
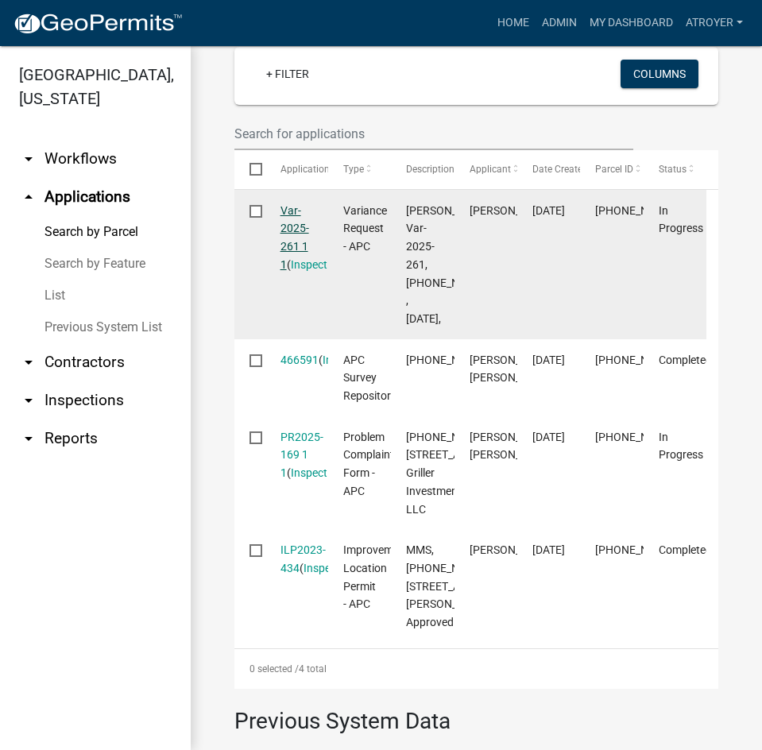
click at [291, 246] on link "Var-2025-261 1 1" at bounding box center [294, 237] width 29 height 67
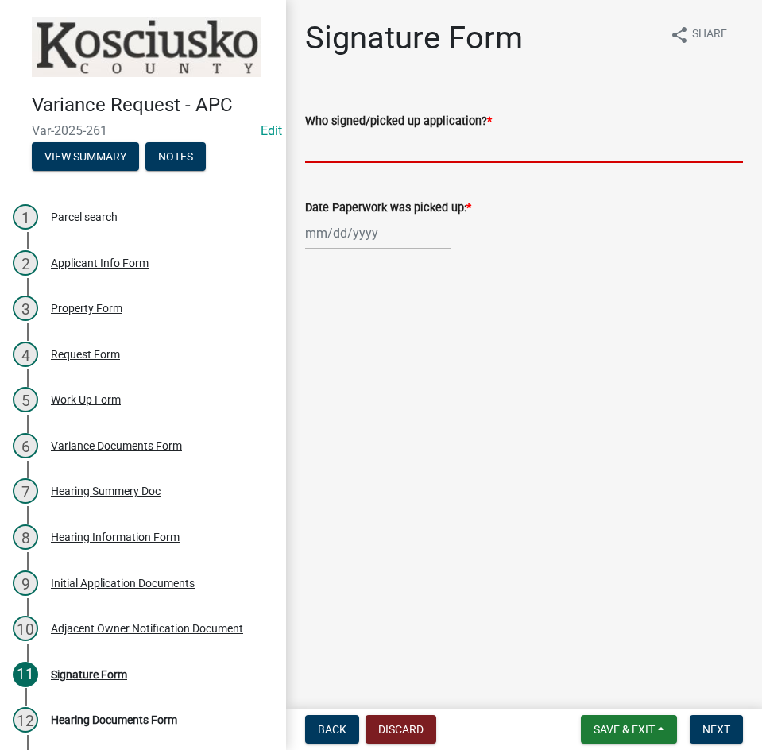
click at [409, 149] on input "Who signed/picked up application? *" at bounding box center [524, 146] width 438 height 33
type input "[PERSON_NAME]"
click at [352, 241] on div at bounding box center [377, 233] width 145 height 33
select select "9"
select select "2025"
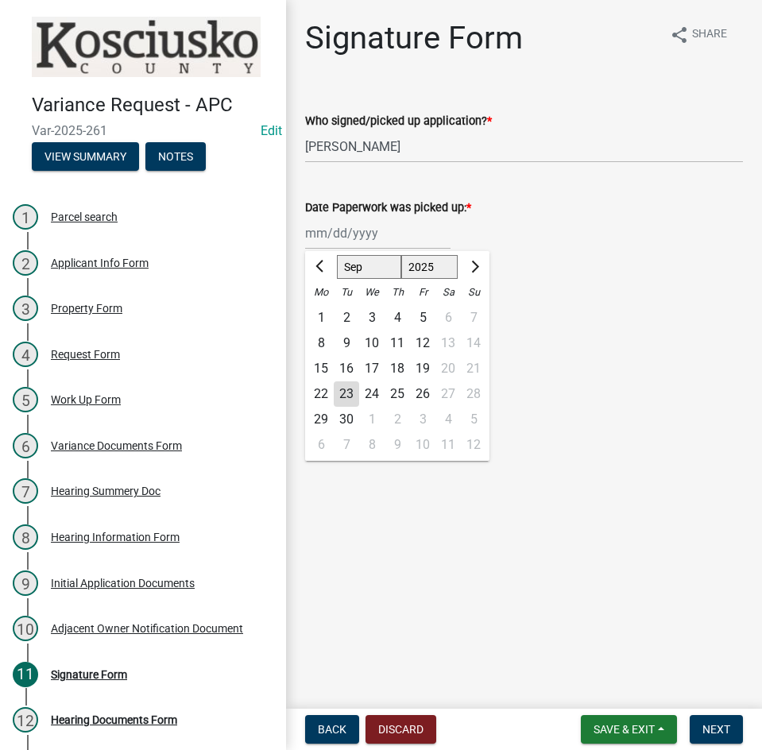
click at [320, 394] on div "22" at bounding box center [320, 393] width 25 height 25
type input "[DATE]"
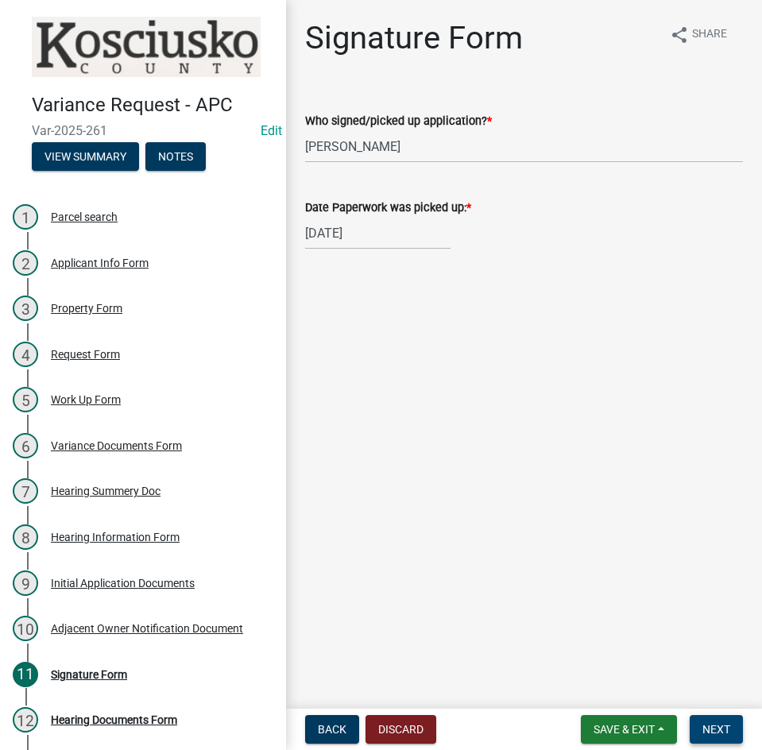
click at [710, 730] on span "Next" at bounding box center [716, 729] width 28 height 13
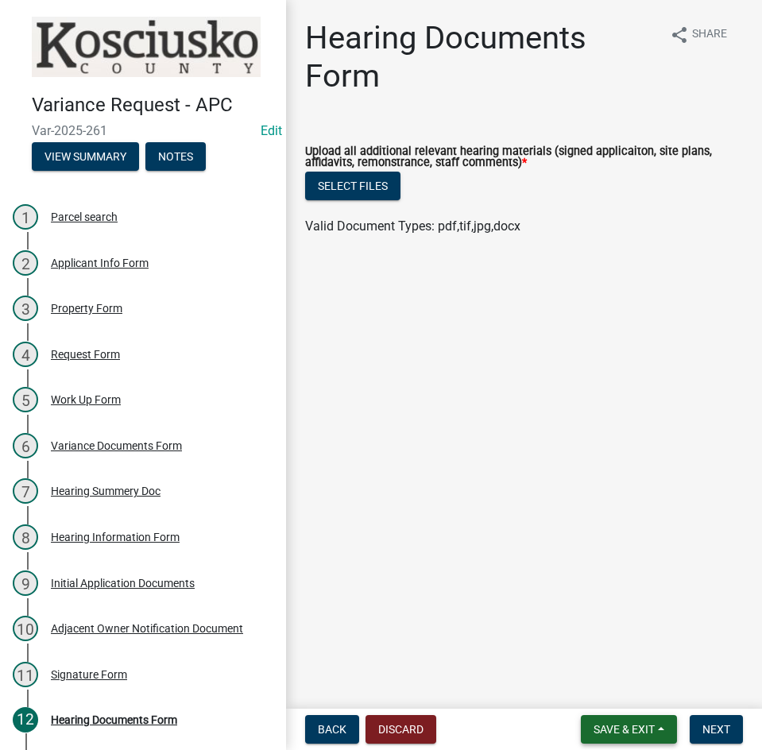
click at [628, 733] on span "Save & Exit" at bounding box center [623, 729] width 61 height 13
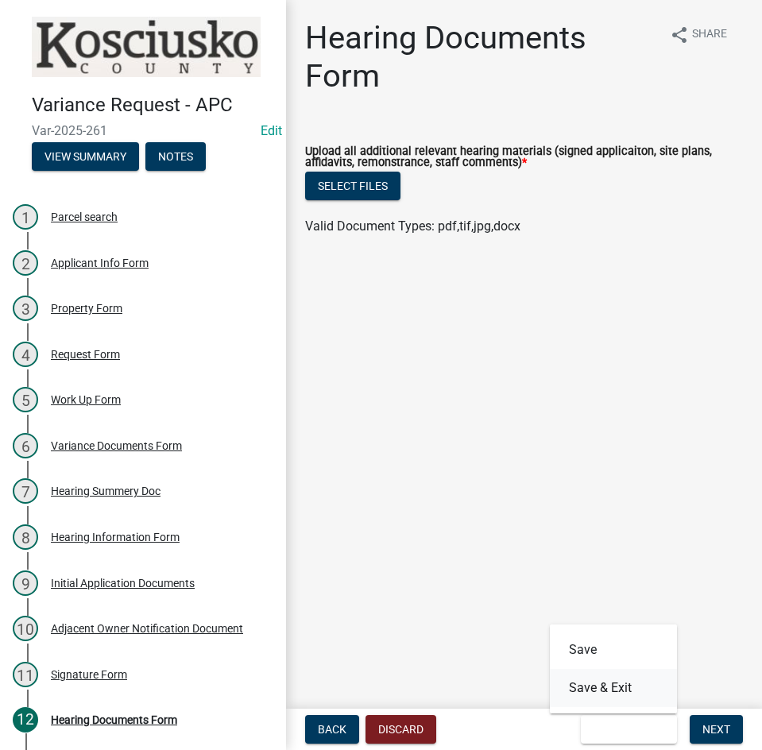
click at [622, 690] on button "Save & Exit" at bounding box center [613, 688] width 127 height 38
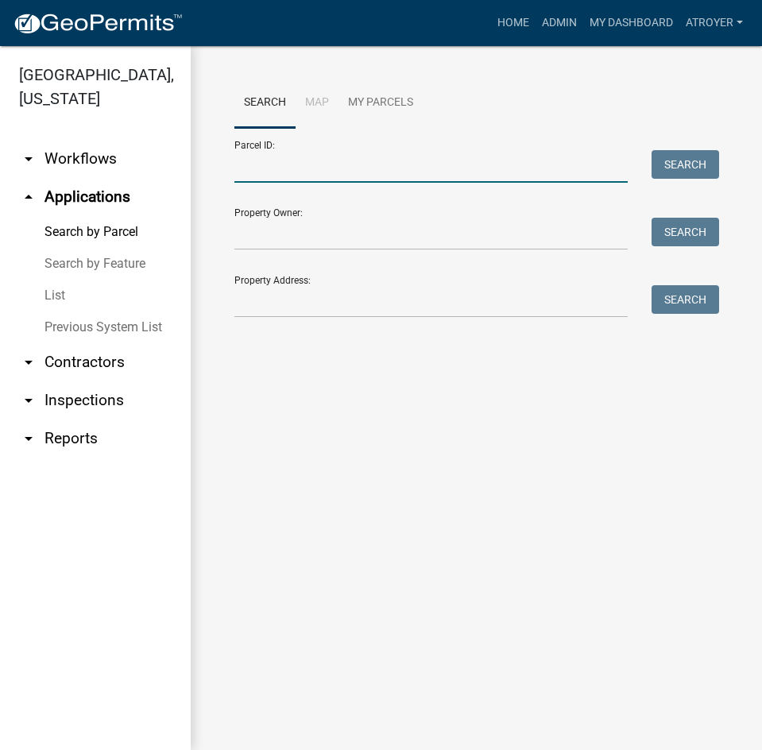
click at [368, 167] on input "Parcel ID:" at bounding box center [430, 166] width 393 height 33
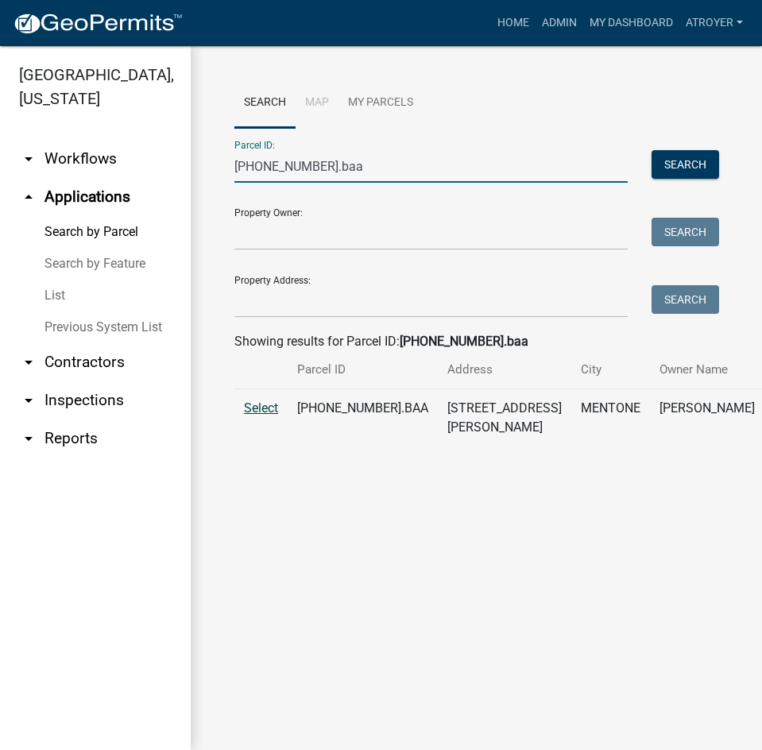
type input "[PHONE_NUMBER].baa"
click at [261, 415] on span "Select" at bounding box center [261, 407] width 34 height 15
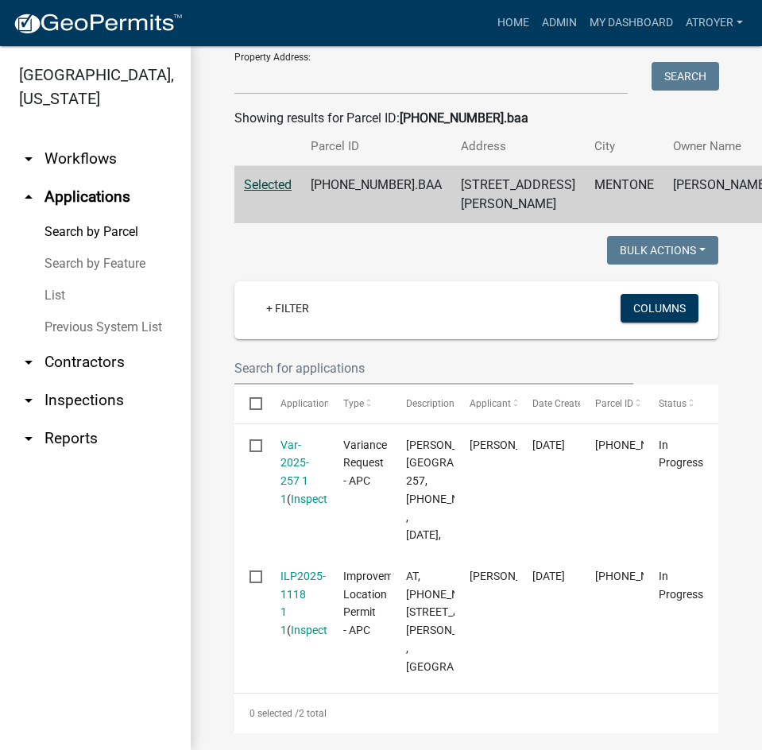
scroll to position [238, 0]
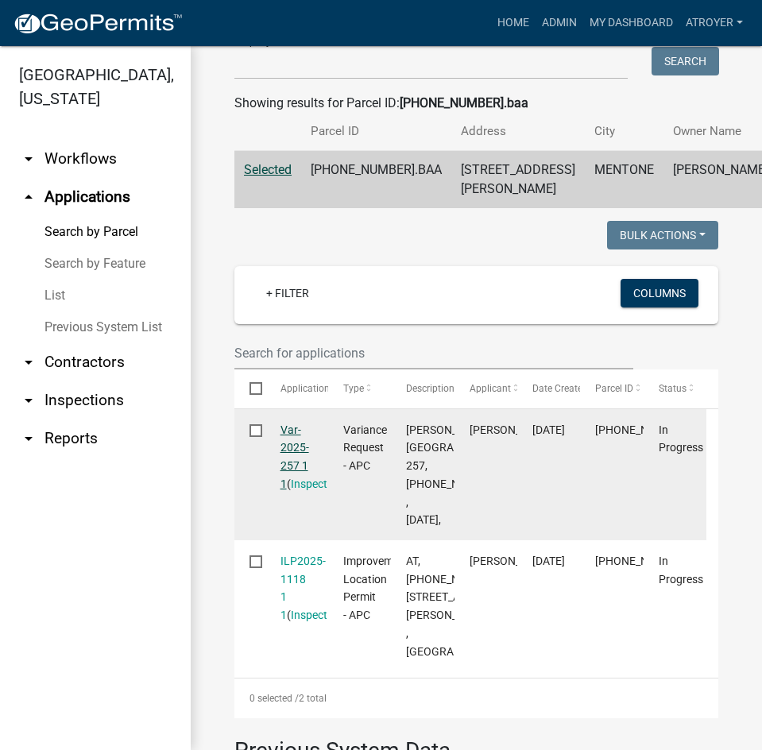
click at [281, 465] on link "Var-2025-257 1 1" at bounding box center [294, 456] width 29 height 67
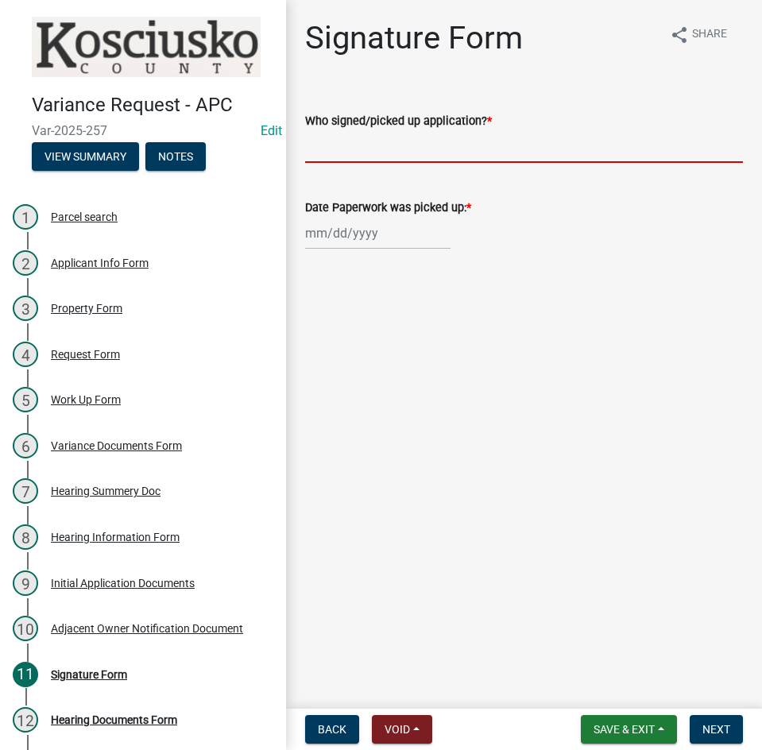
click at [519, 148] on input "Who signed/picked up application? *" at bounding box center [524, 146] width 438 height 33
type input "[PERSON_NAME]"
click at [360, 234] on div at bounding box center [377, 233] width 145 height 33
select select "9"
select select "2025"
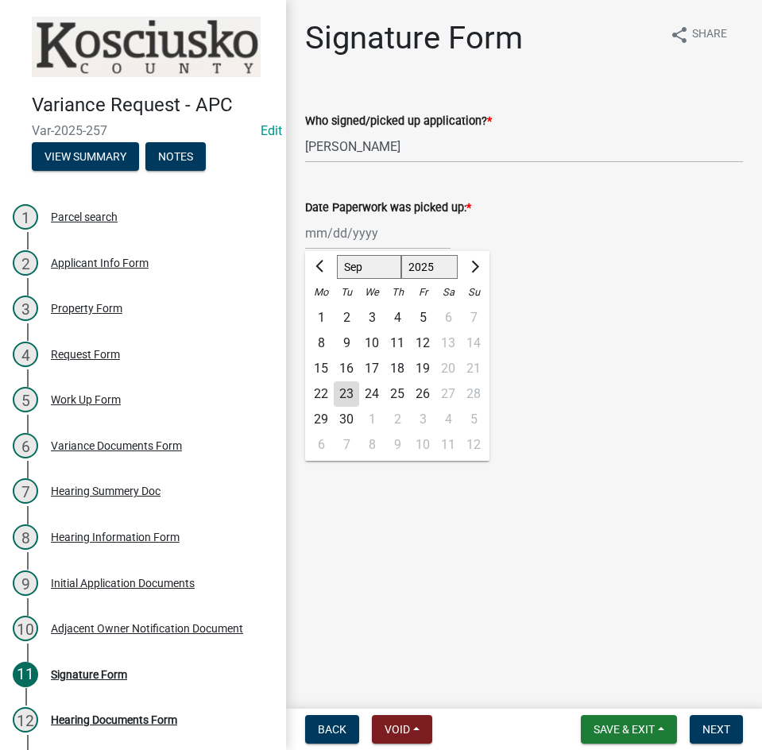
click at [322, 392] on div "22" at bounding box center [320, 393] width 25 height 25
type input "[DATE]"
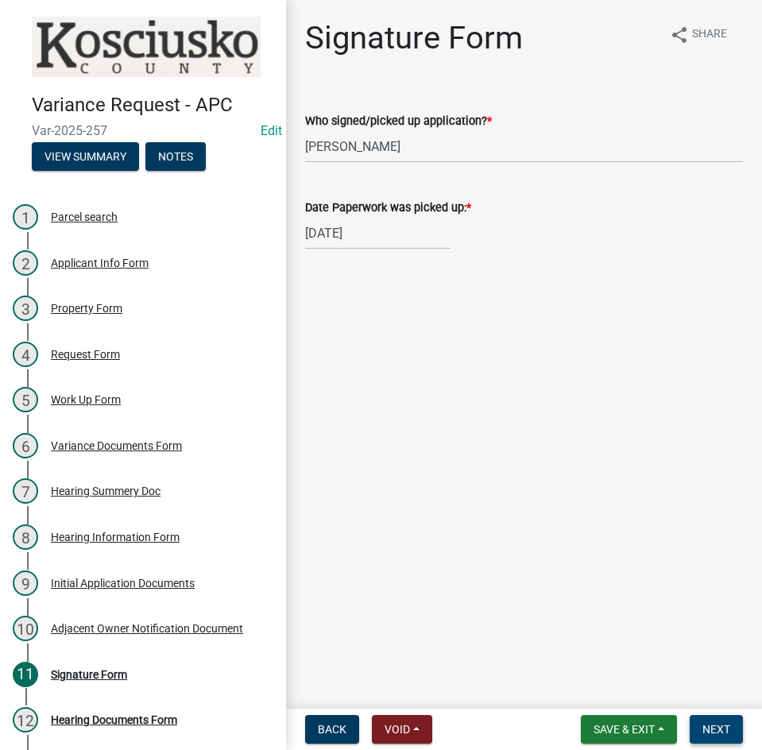
click at [705, 733] on span "Next" at bounding box center [716, 729] width 28 height 13
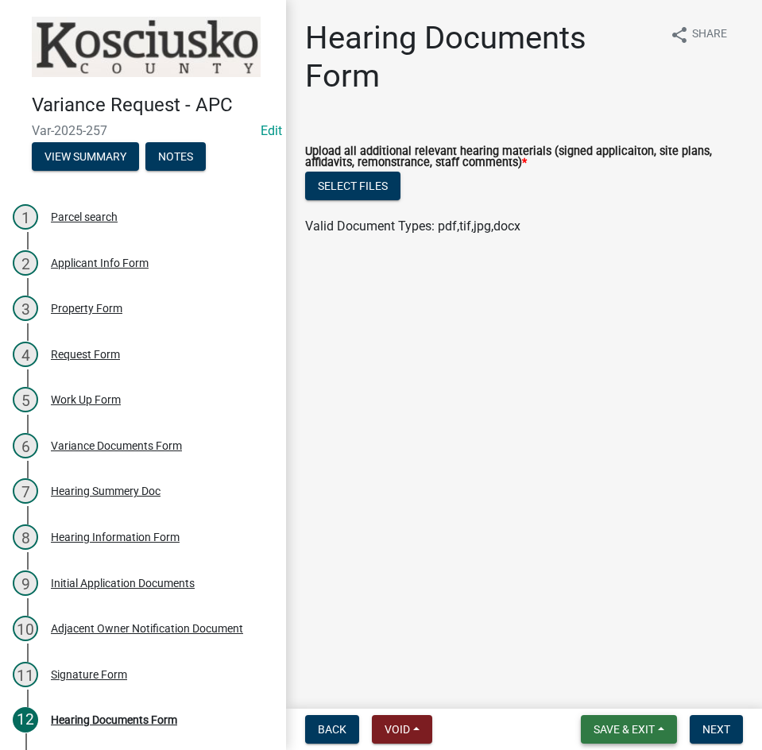
click at [605, 728] on span "Save & Exit" at bounding box center [623, 729] width 61 height 13
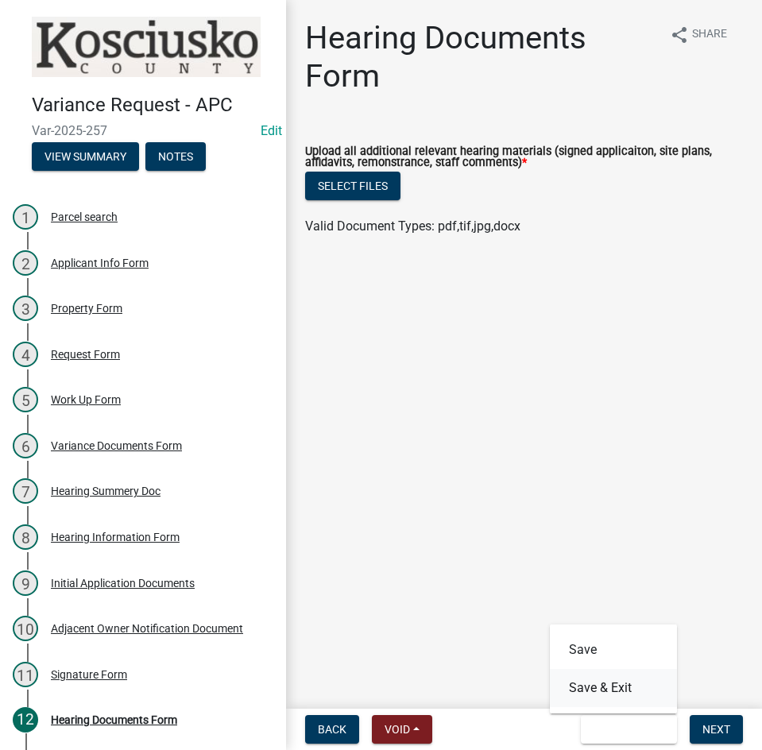
click at [611, 690] on button "Save & Exit" at bounding box center [613, 688] width 127 height 38
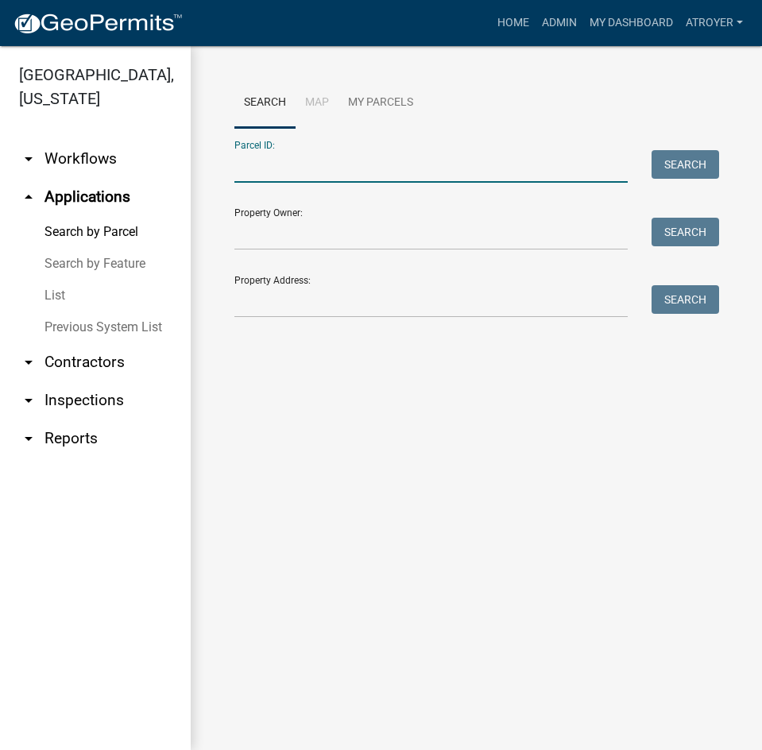
click at [359, 163] on input "Parcel ID:" at bounding box center [430, 166] width 393 height 33
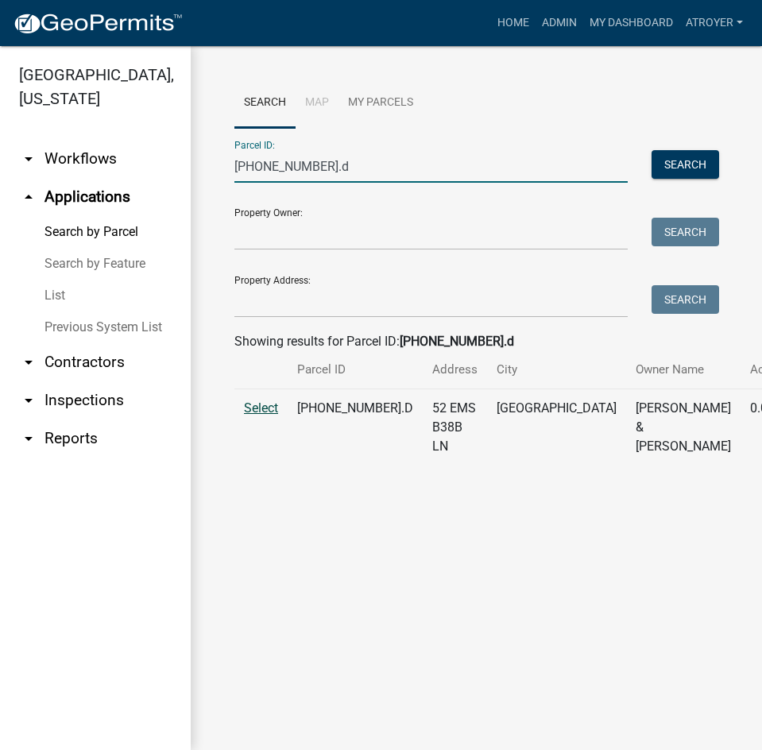
type input "[PHONE_NUMBER].d"
click at [251, 415] on span "Select" at bounding box center [261, 407] width 34 height 15
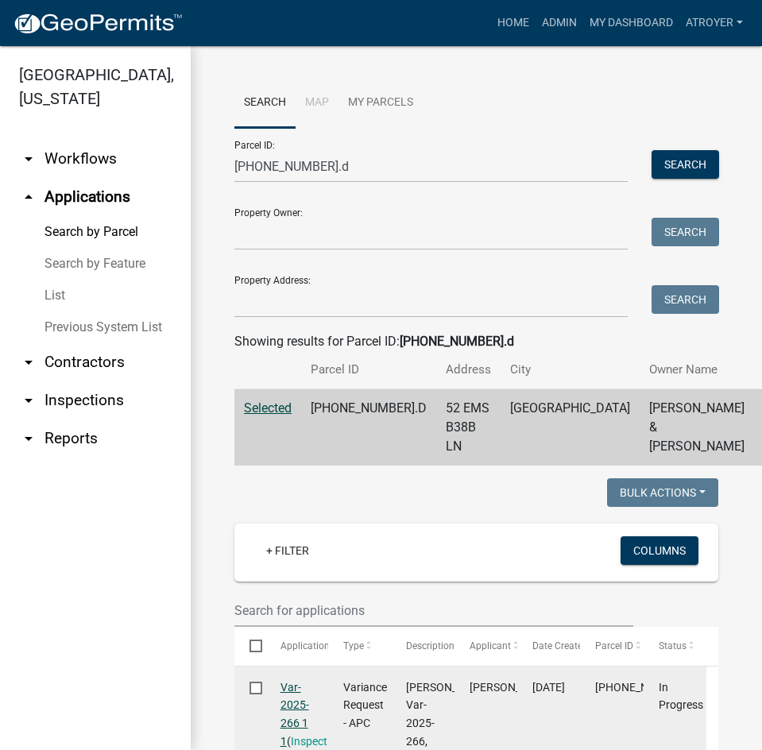
click at [288, 707] on link "Var-2025-266 1 1" at bounding box center [294, 714] width 29 height 67
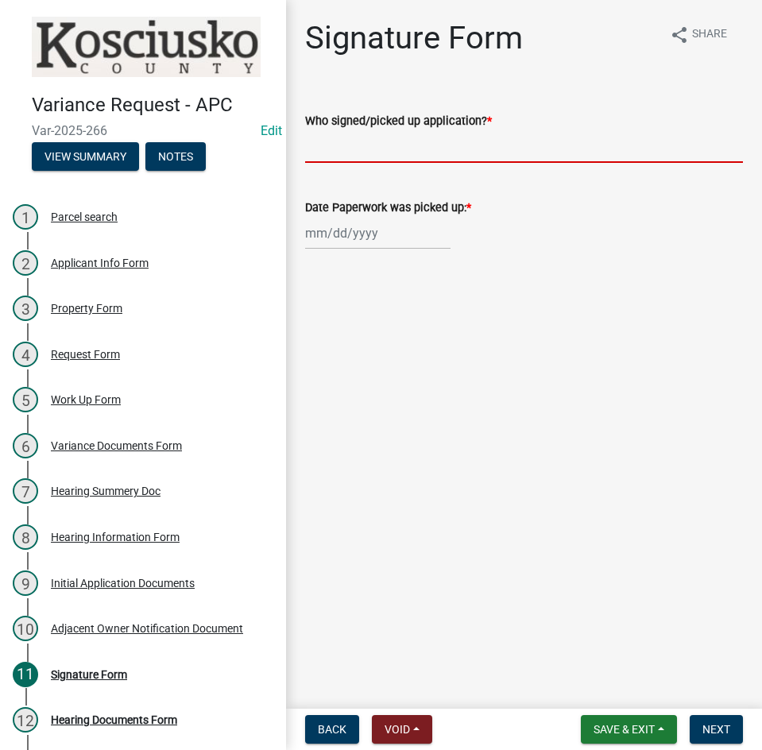
click at [357, 159] on input "Who signed/picked up application? *" at bounding box center [524, 146] width 438 height 33
type input "[PERSON_NAME]"
select select "9"
select select "2025"
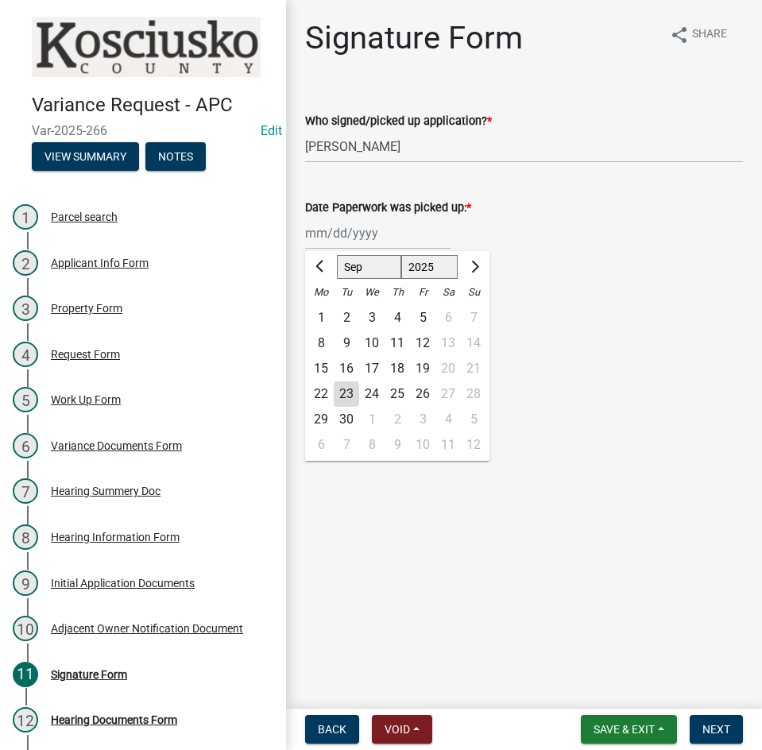
click at [310, 239] on div "[PERSON_NAME] Feb Mar Apr [PERSON_NAME][DATE] Oct Nov [DATE] 1526 1527 1528 152…" at bounding box center [377, 233] width 145 height 33
click at [322, 390] on div "22" at bounding box center [320, 393] width 25 height 25
type input "[DATE]"
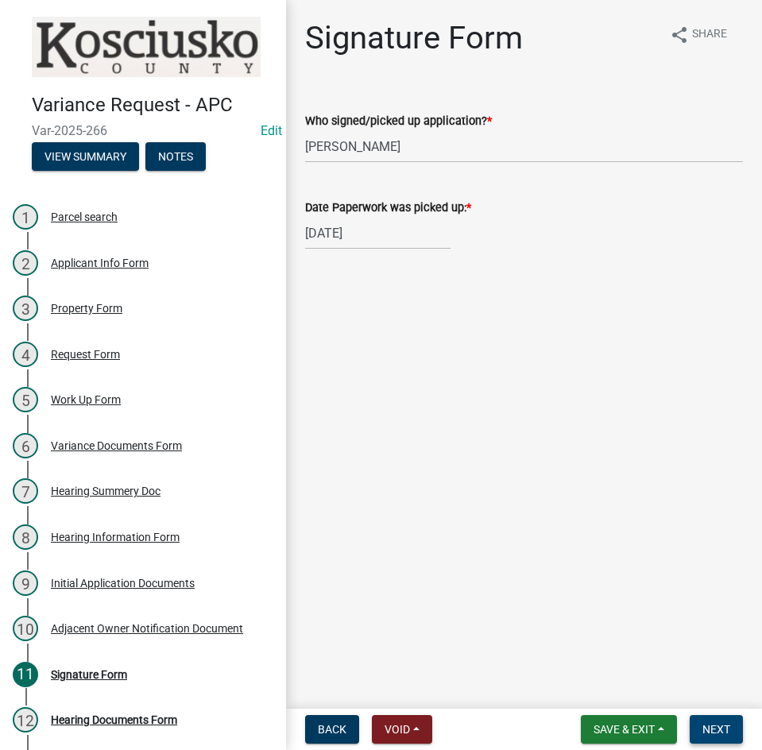
click at [711, 728] on span "Next" at bounding box center [716, 729] width 28 height 13
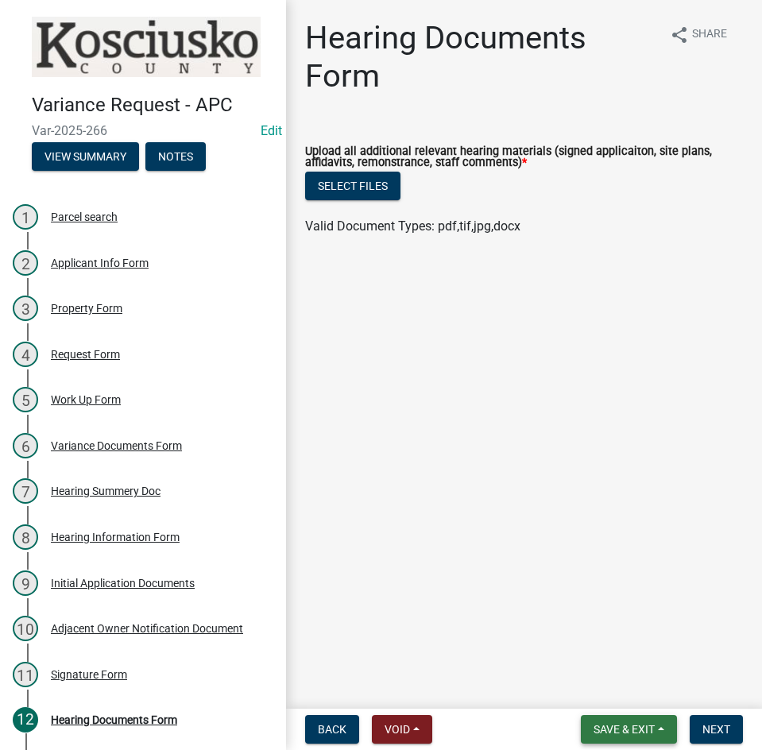
click at [620, 720] on button "Save & Exit" at bounding box center [629, 729] width 96 height 29
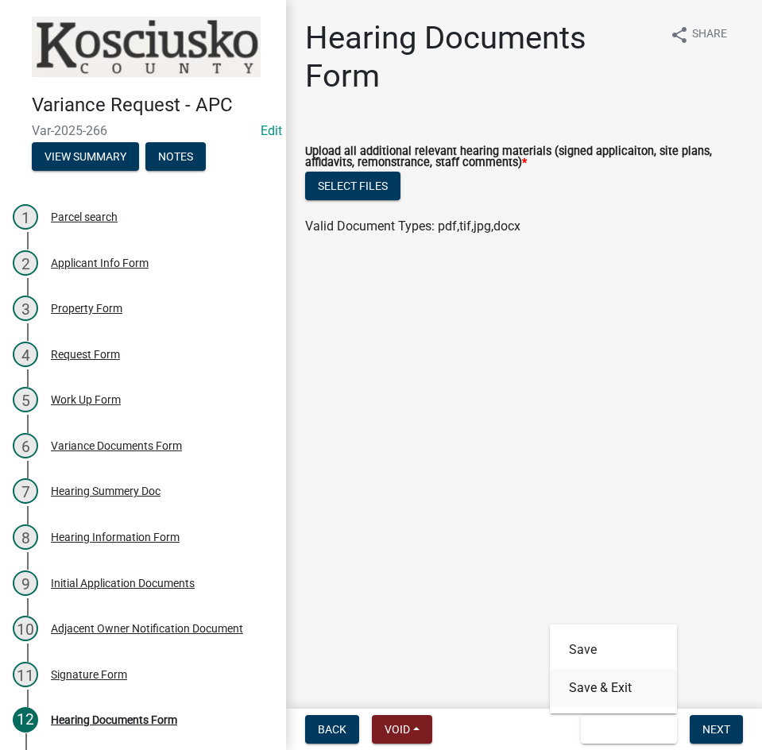
click at [633, 693] on button "Save & Exit" at bounding box center [613, 688] width 127 height 38
